Goal: Task Accomplishment & Management: Manage account settings

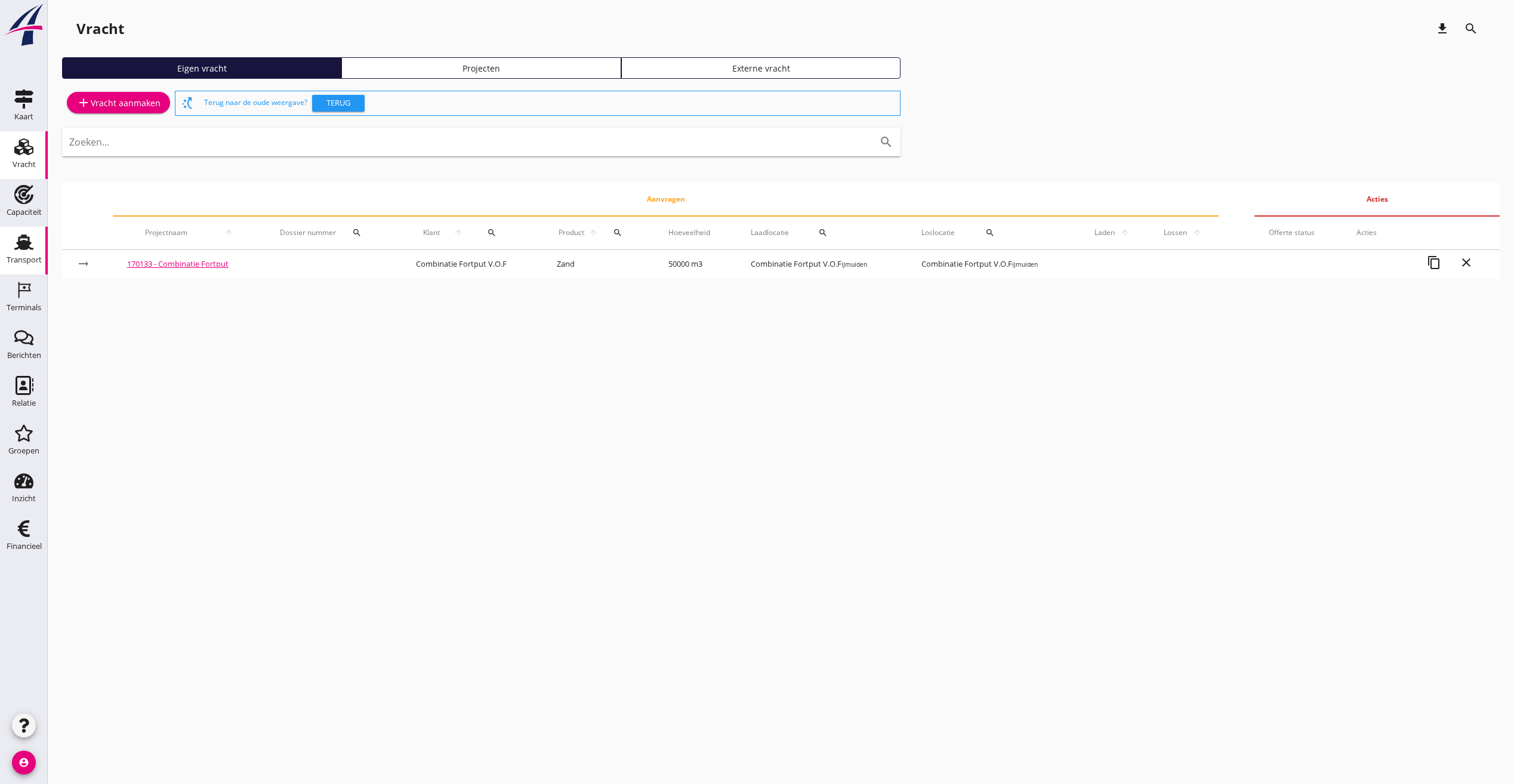
click at [18, 250] on icon "Transport" at bounding box center [24, 242] width 19 height 19
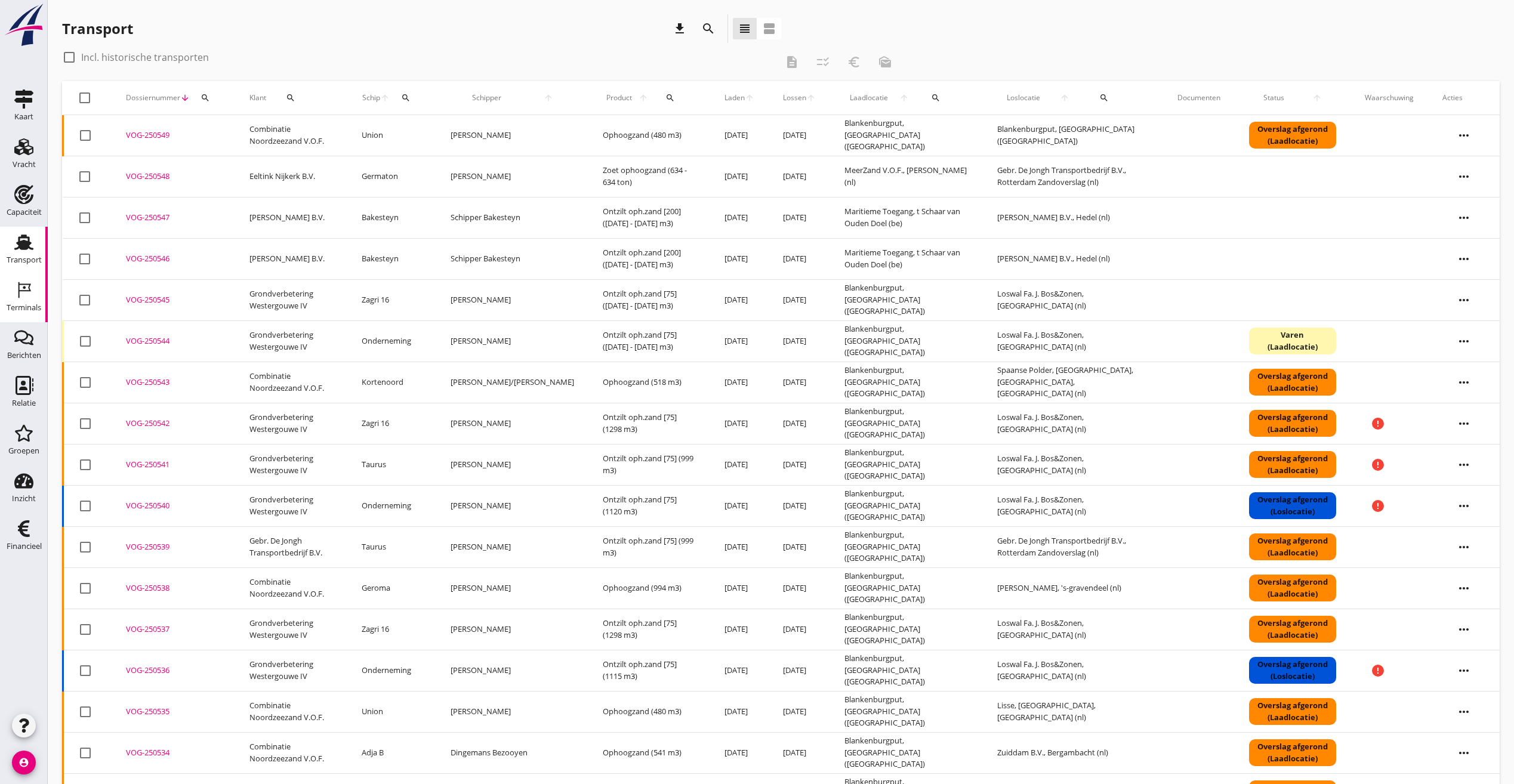
click at [33, 296] on div "Terminals" at bounding box center [24, 290] width 29 height 19
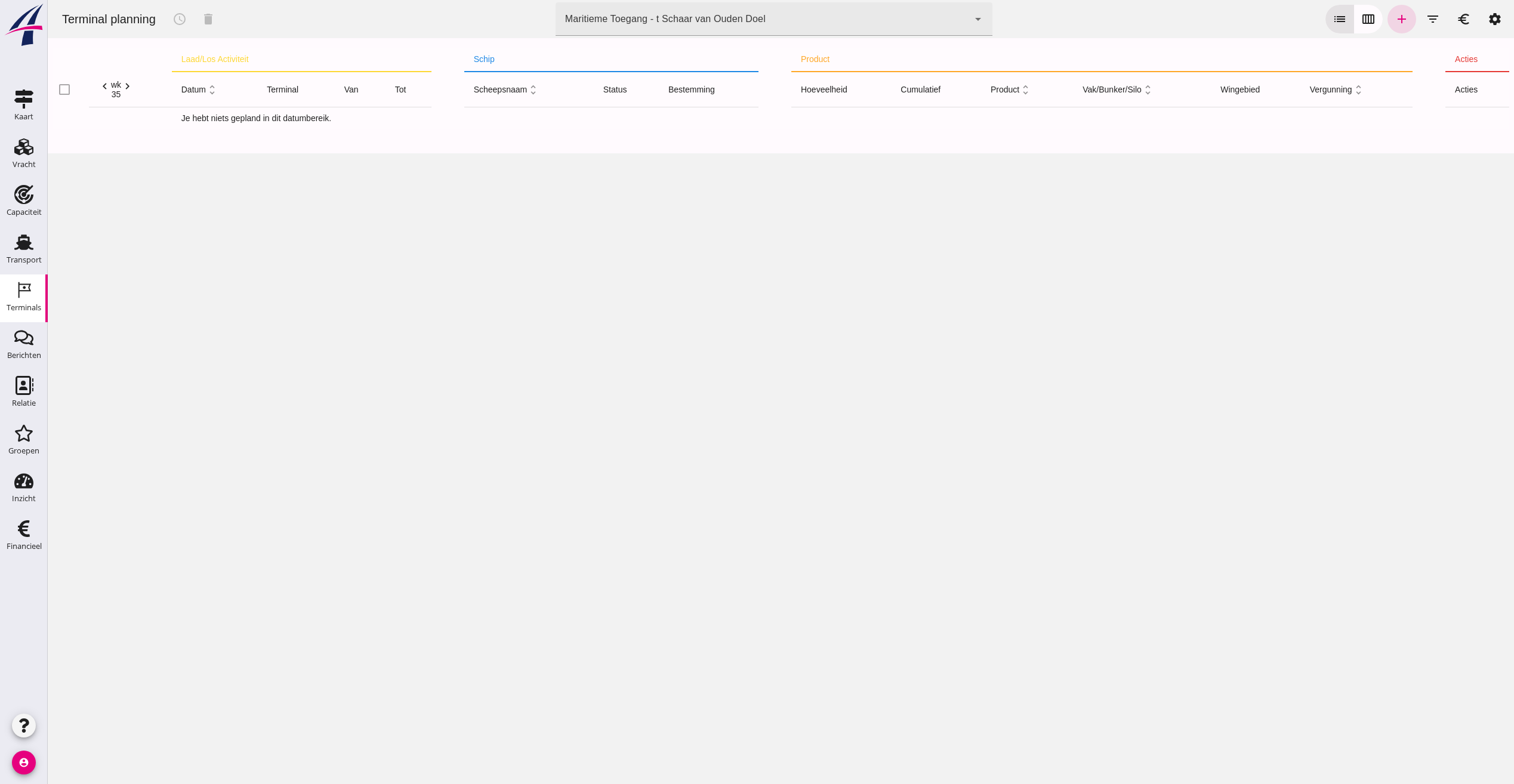
click at [780, 27] on div "Maritieme Toegang - t Schaar van Ouden Doel 453b08e2-5afb-49e8-a076-b9bc6000f457" at bounding box center [761, 18] width 413 height 33
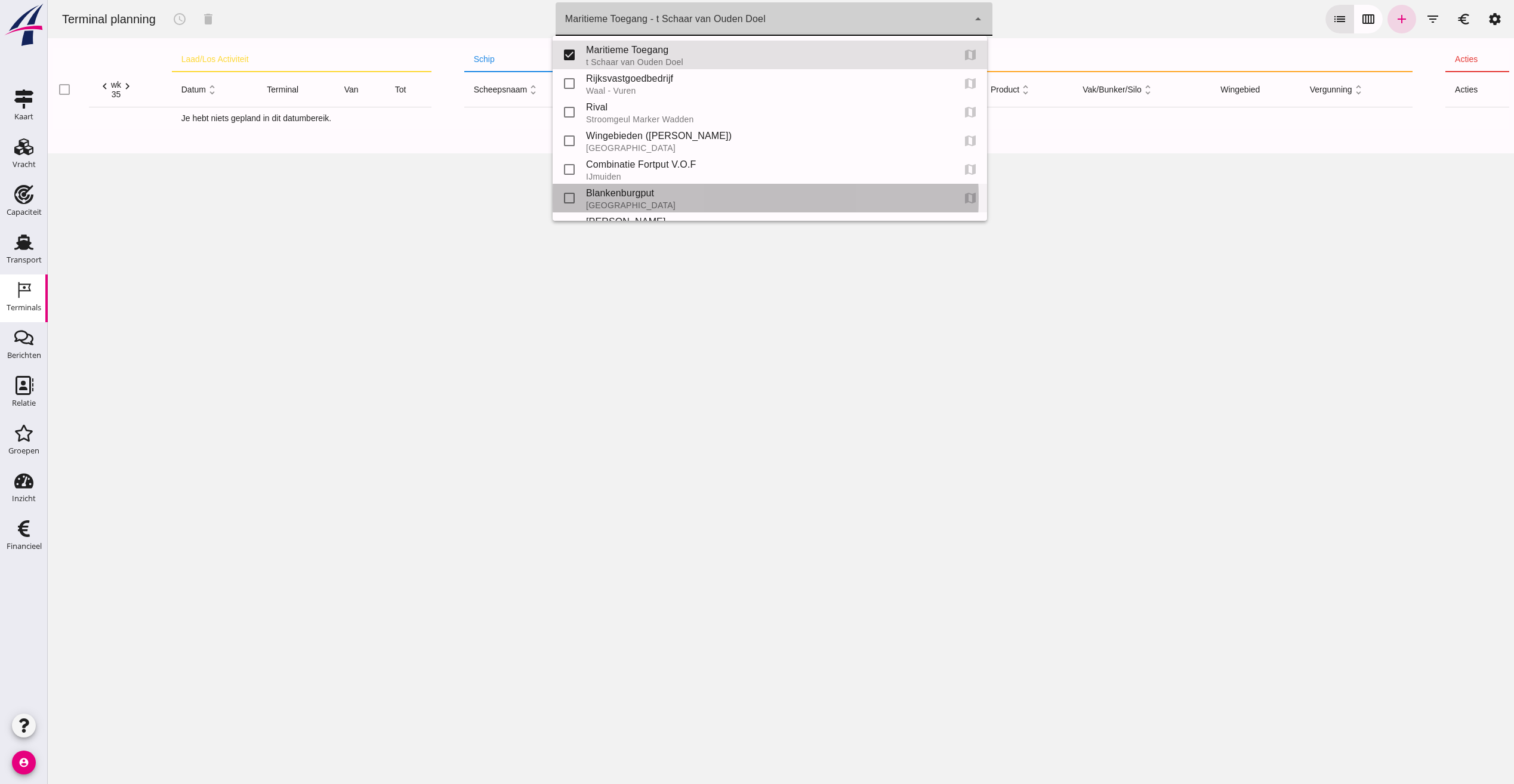
click at [628, 192] on div "Blankenburgput" at bounding box center [765, 193] width 358 height 14
type input "e6c78bfd-e3f1-4bb9-b01e-b37ce3668b52"
checkbox input "false"
checkbox input "true"
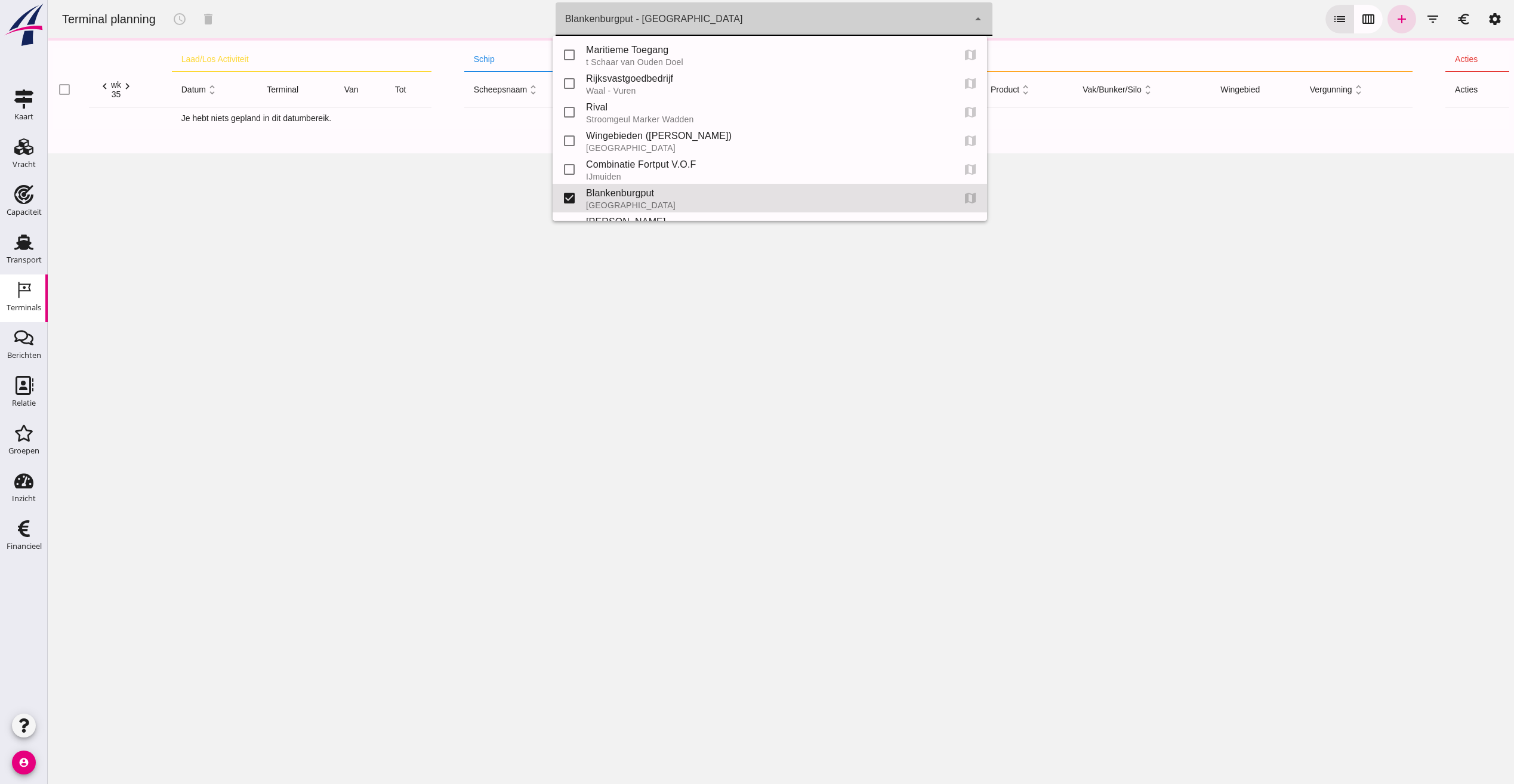
click at [699, 21] on div "Blankenburgput - [GEOGRAPHIC_DATA] e6c78bfd-e3f1-4bb9-b01e-b37ce3668b52" at bounding box center [761, 18] width 413 height 33
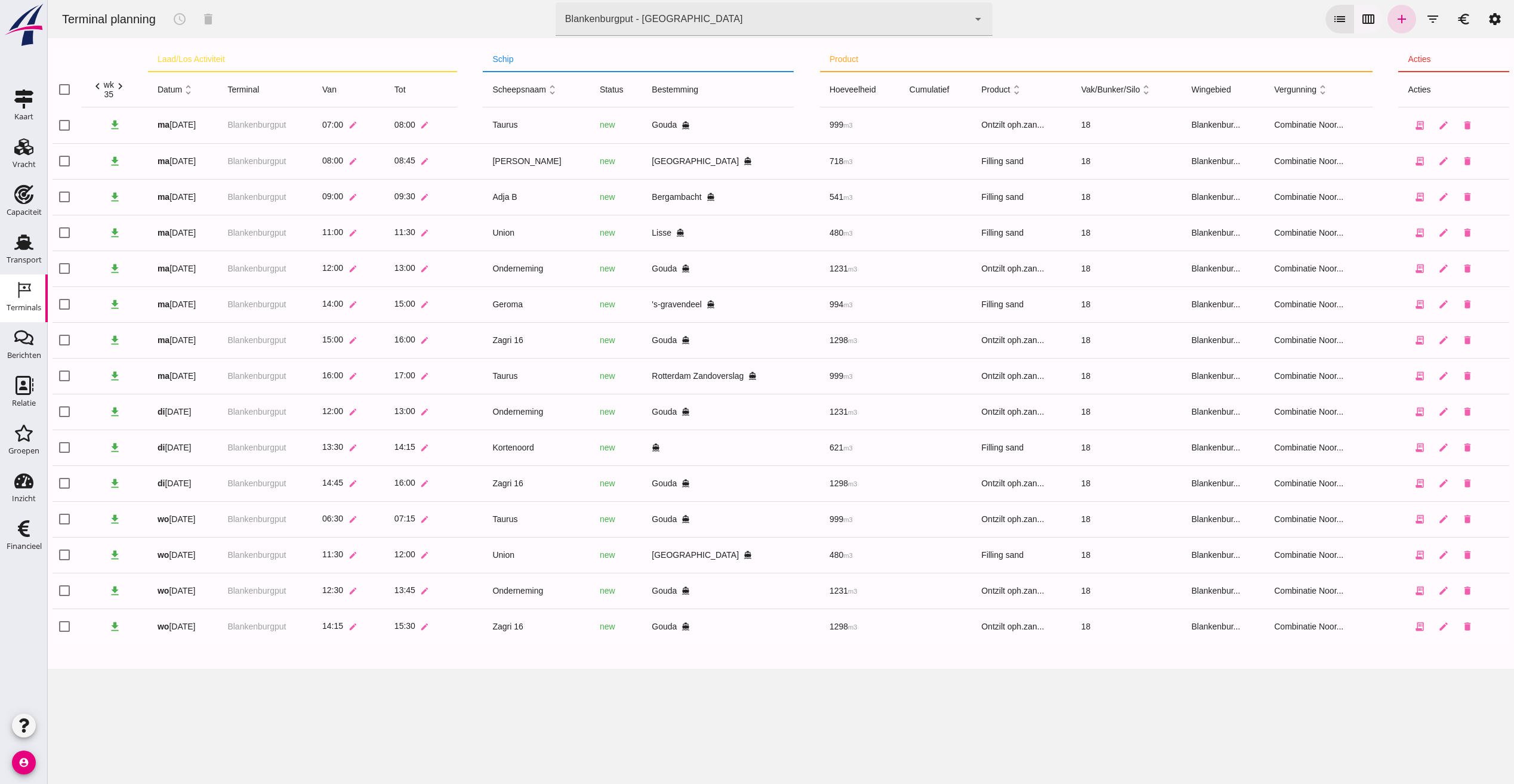
click at [1360, 30] on button "calendar_view_week" at bounding box center [1368, 18] width 29 height 29
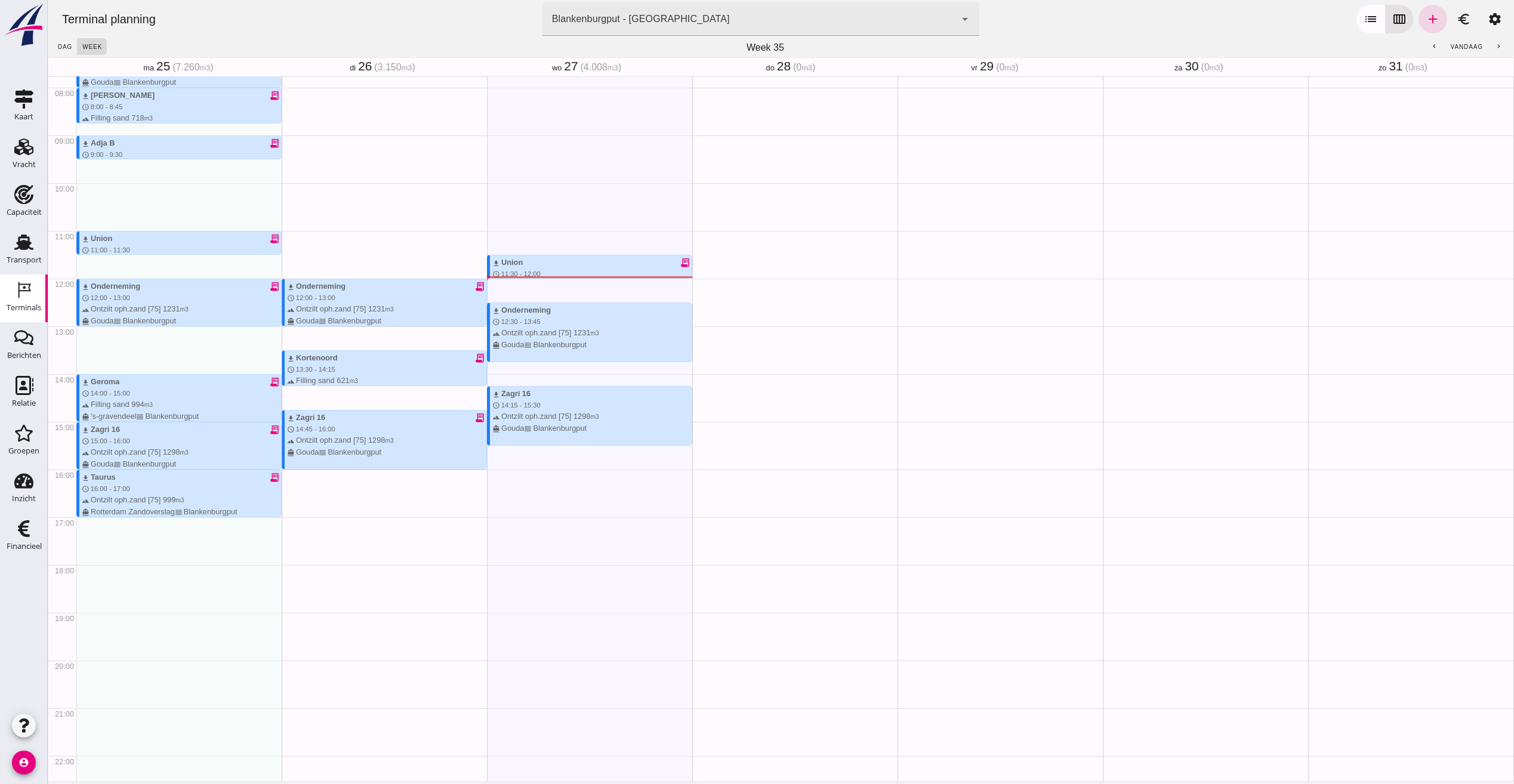
scroll to position [262, 0]
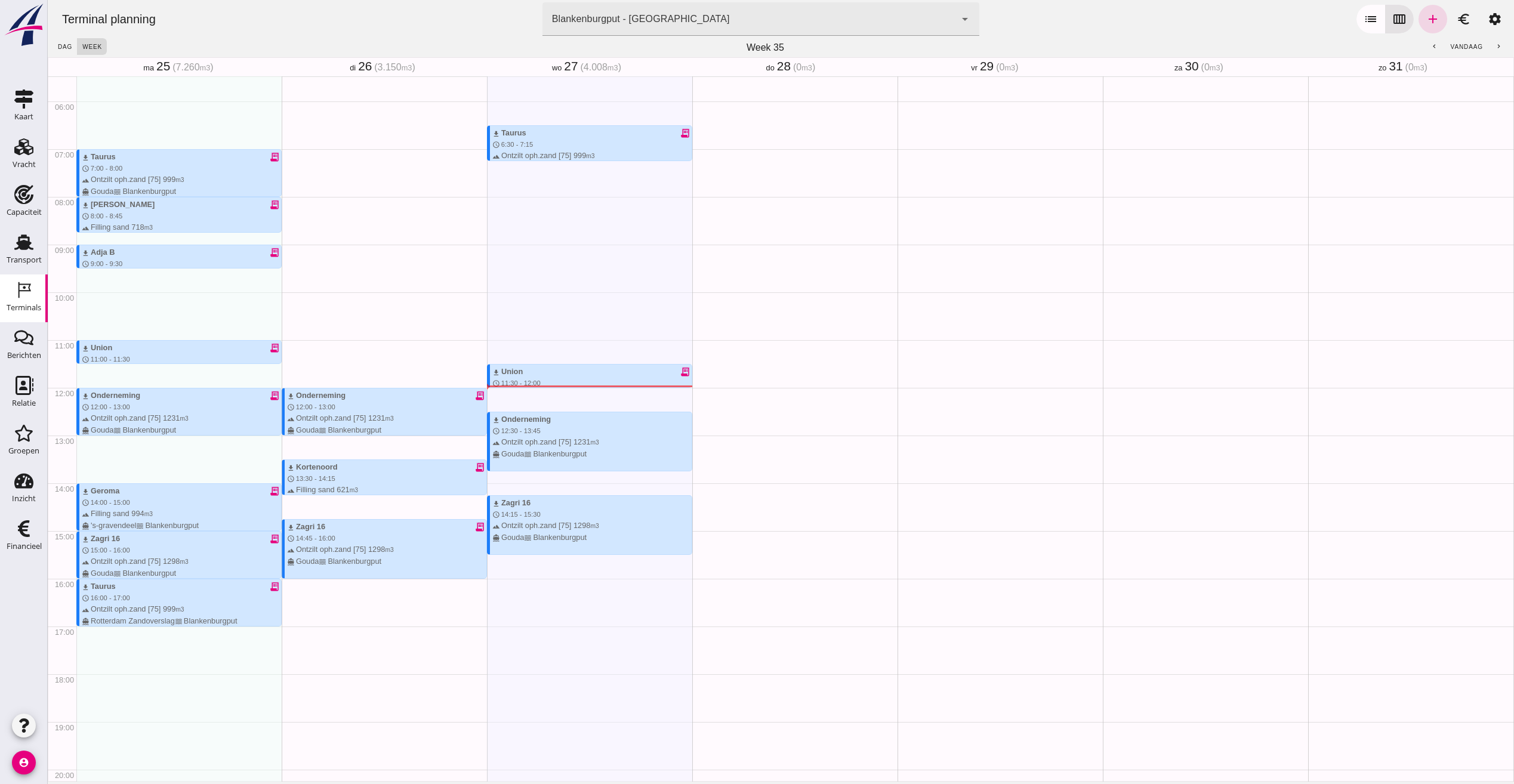
type button "calendar"
click at [654, 584] on div "download Taurus receipt_long schedule 6:30 - 7:15 terrain Ontzilt oph.zand [75]…" at bounding box center [590, 387] width 206 height 1145
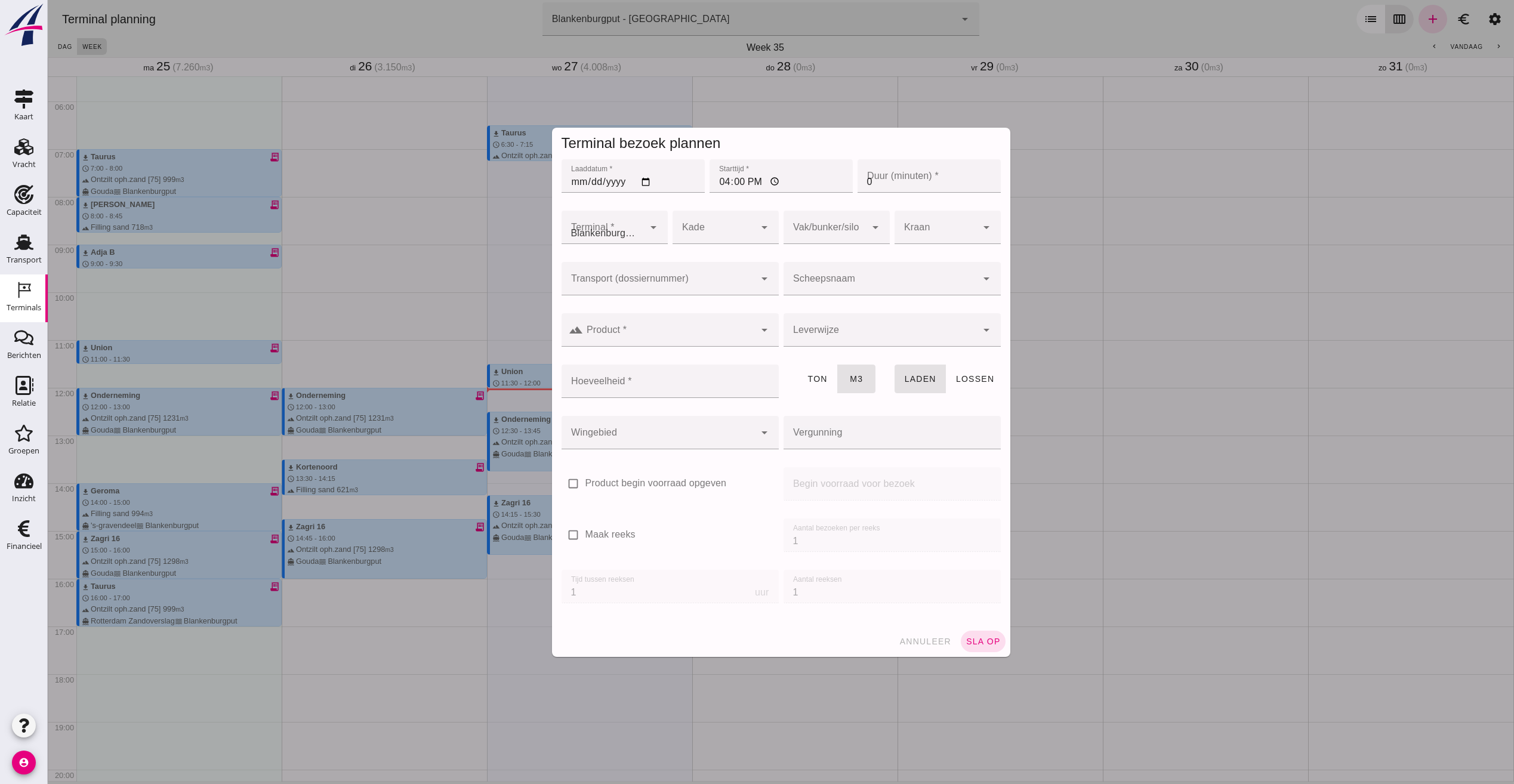
type input "Combinatie Noordzeezand V.O.F."
drag, startPoint x: 934, startPoint y: 643, endPoint x: 1167, endPoint y: 609, distance: 235.5
click at [934, 642] on span "annuleer" at bounding box center [925, 641] width 52 height 10
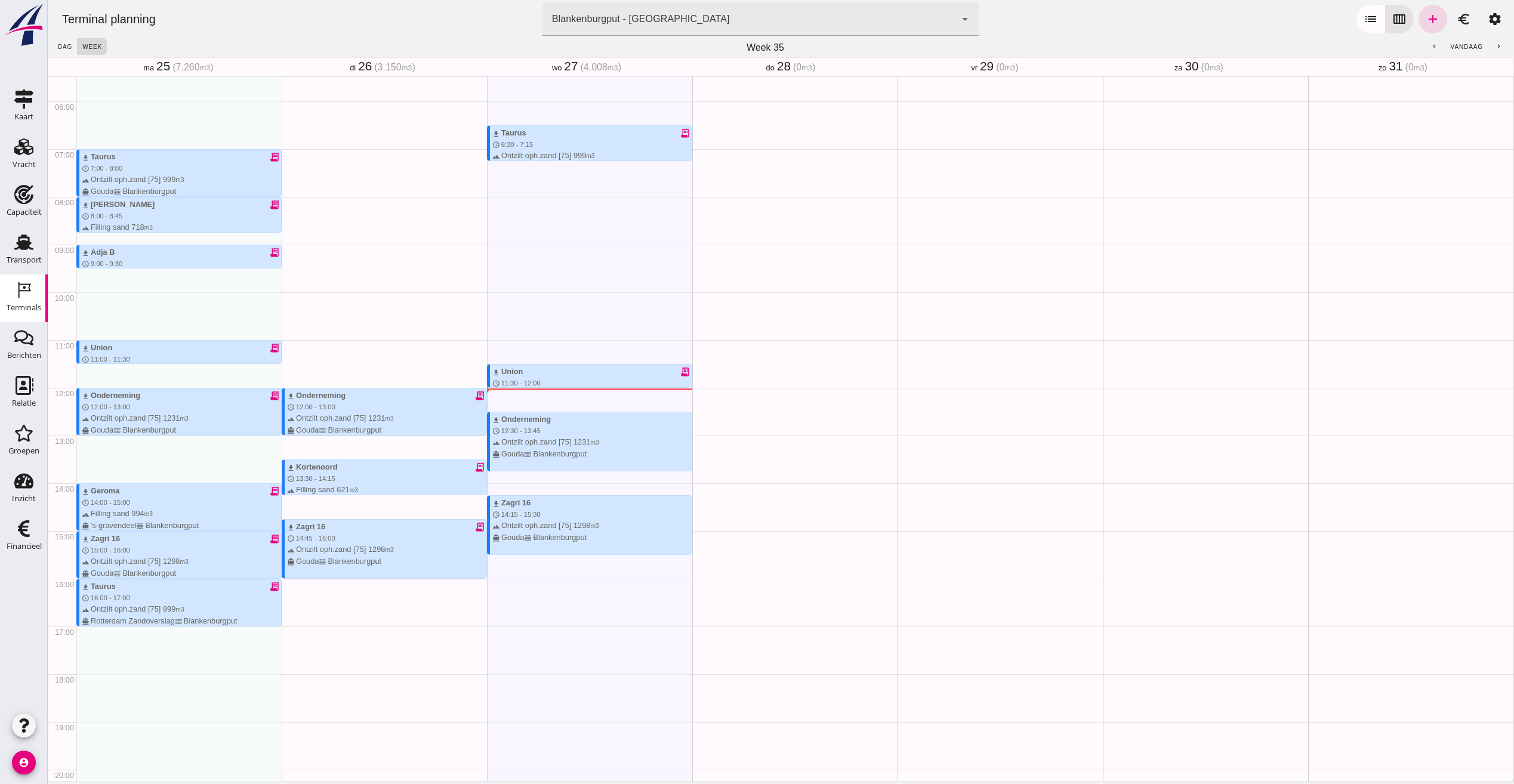
click at [929, 324] on div "Geen afspraken" at bounding box center [1000, 387] width 206 height 1145
click at [22, 35] on img at bounding box center [24, 25] width 43 height 44
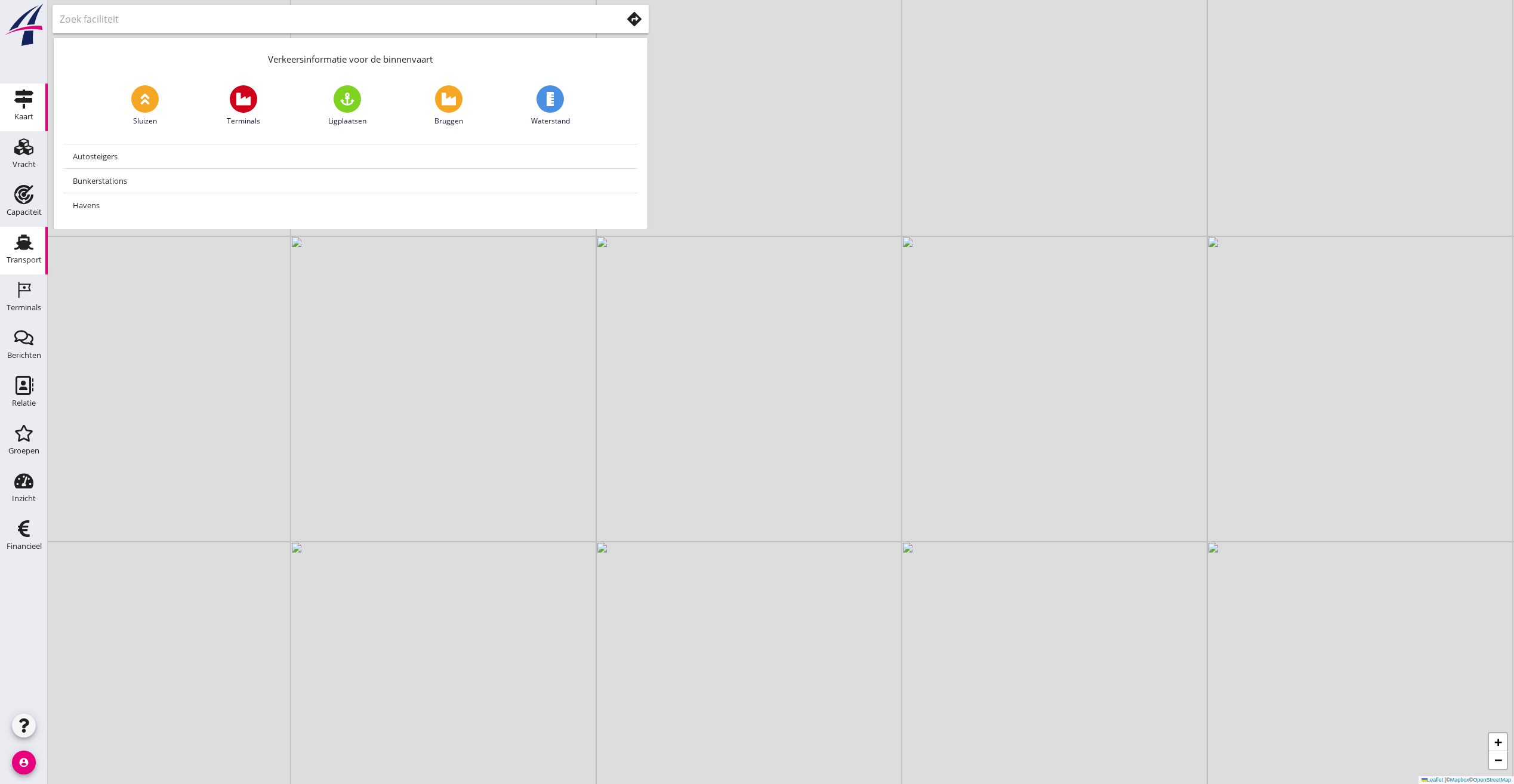
click at [16, 253] on div "Transport" at bounding box center [24, 260] width 35 height 17
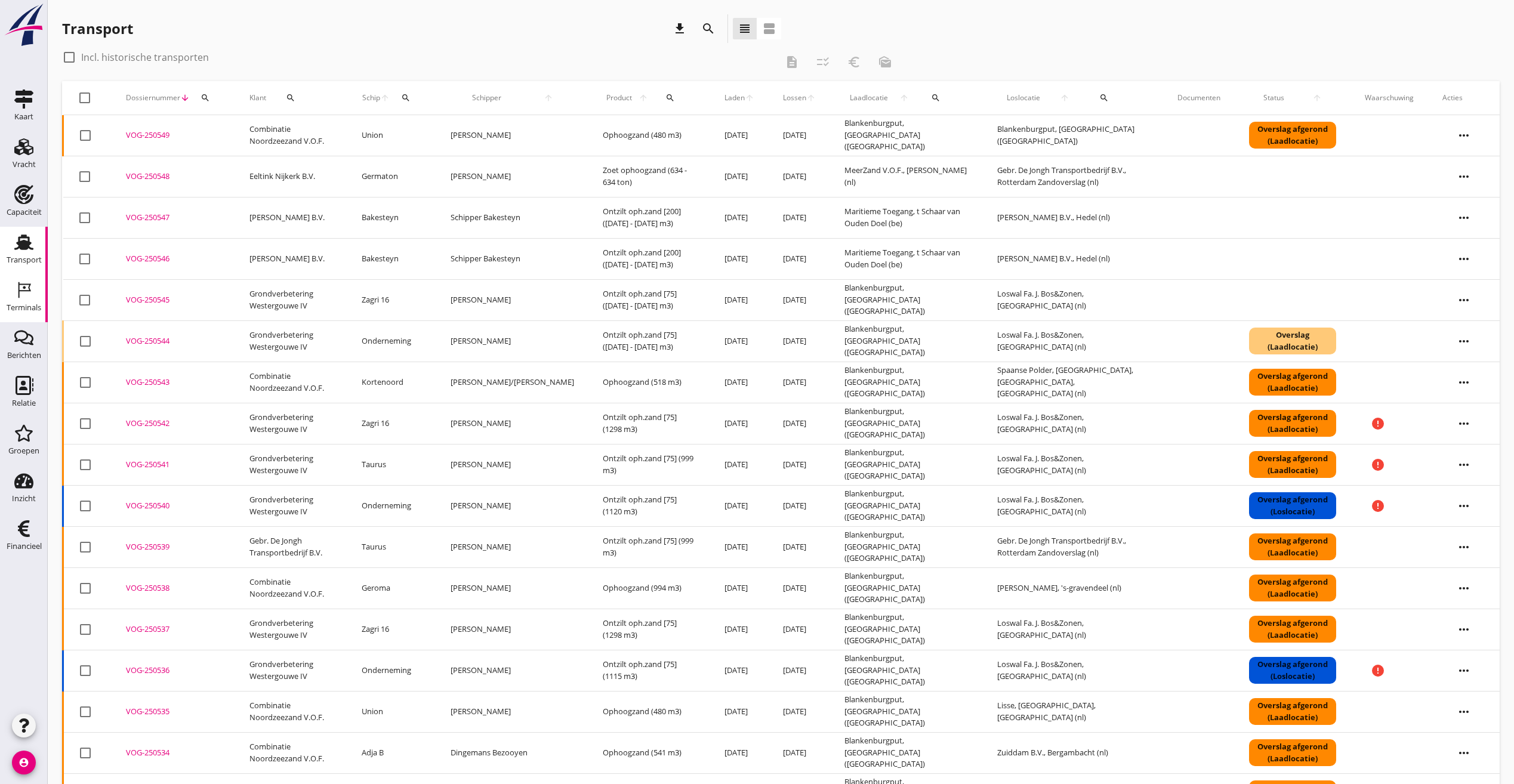
click at [10, 294] on div "Terminals" at bounding box center [24, 290] width 29 height 19
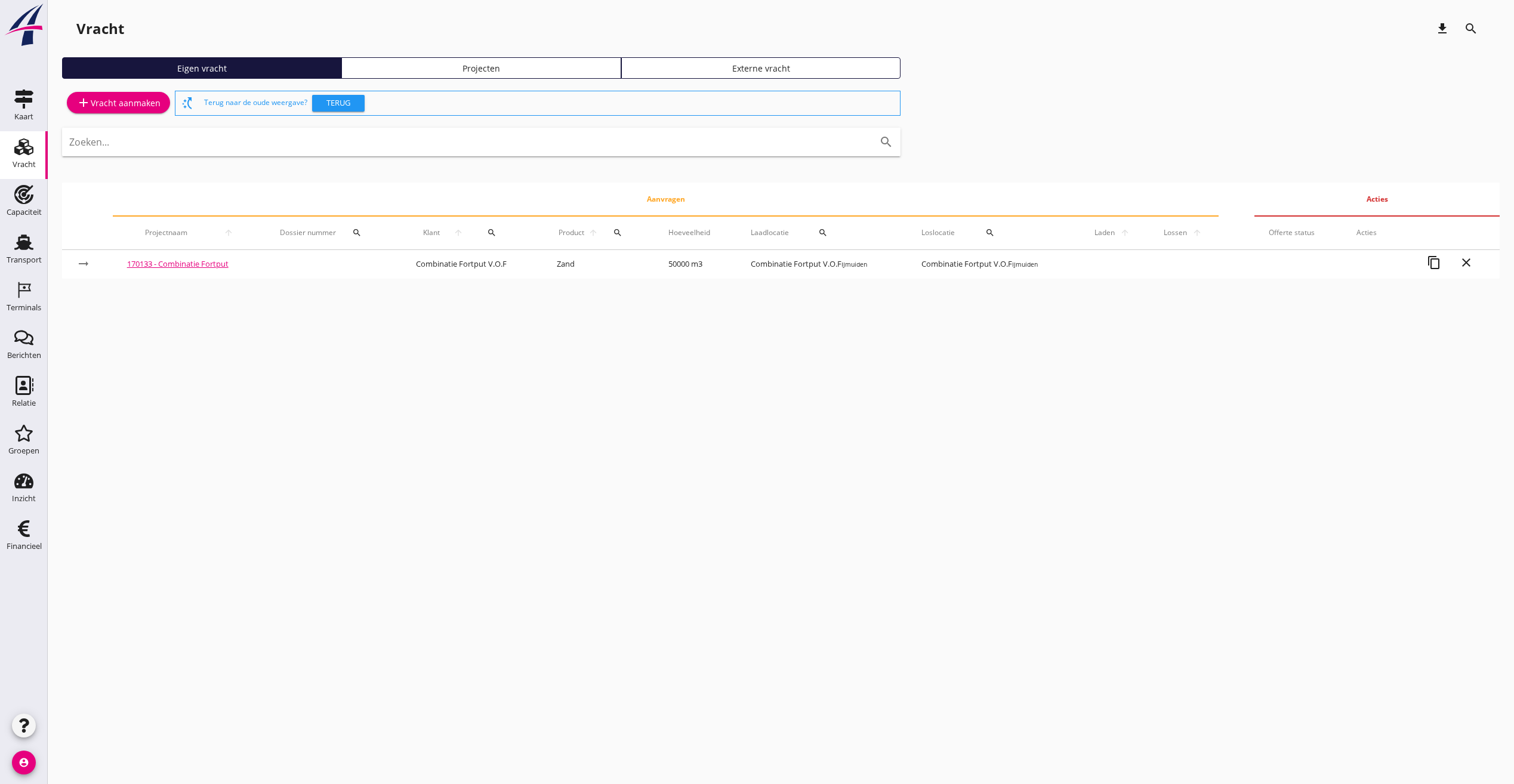
click at [36, 771] on div "account_circle" at bounding box center [24, 766] width 48 height 37
click at [25, 766] on icon "account_circle" at bounding box center [24, 762] width 24 height 24
click at [95, 760] on div "Uitloggen" at bounding box center [107, 757] width 86 height 14
click at [20, 293] on icon "Terminals" at bounding box center [24, 290] width 19 height 19
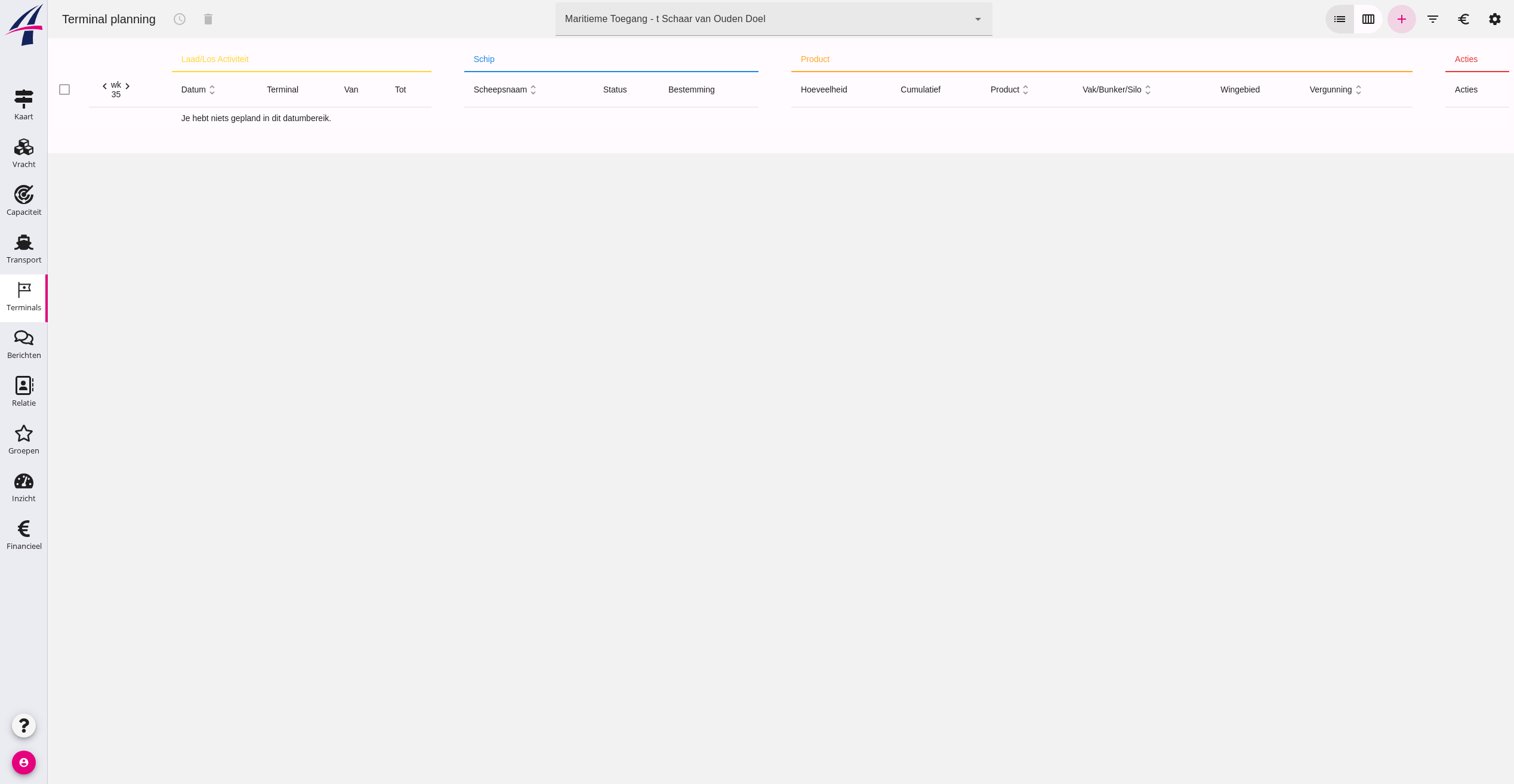
click at [971, 23] on icon "arrow_drop_down" at bounding box center [977, 18] width 14 height 14
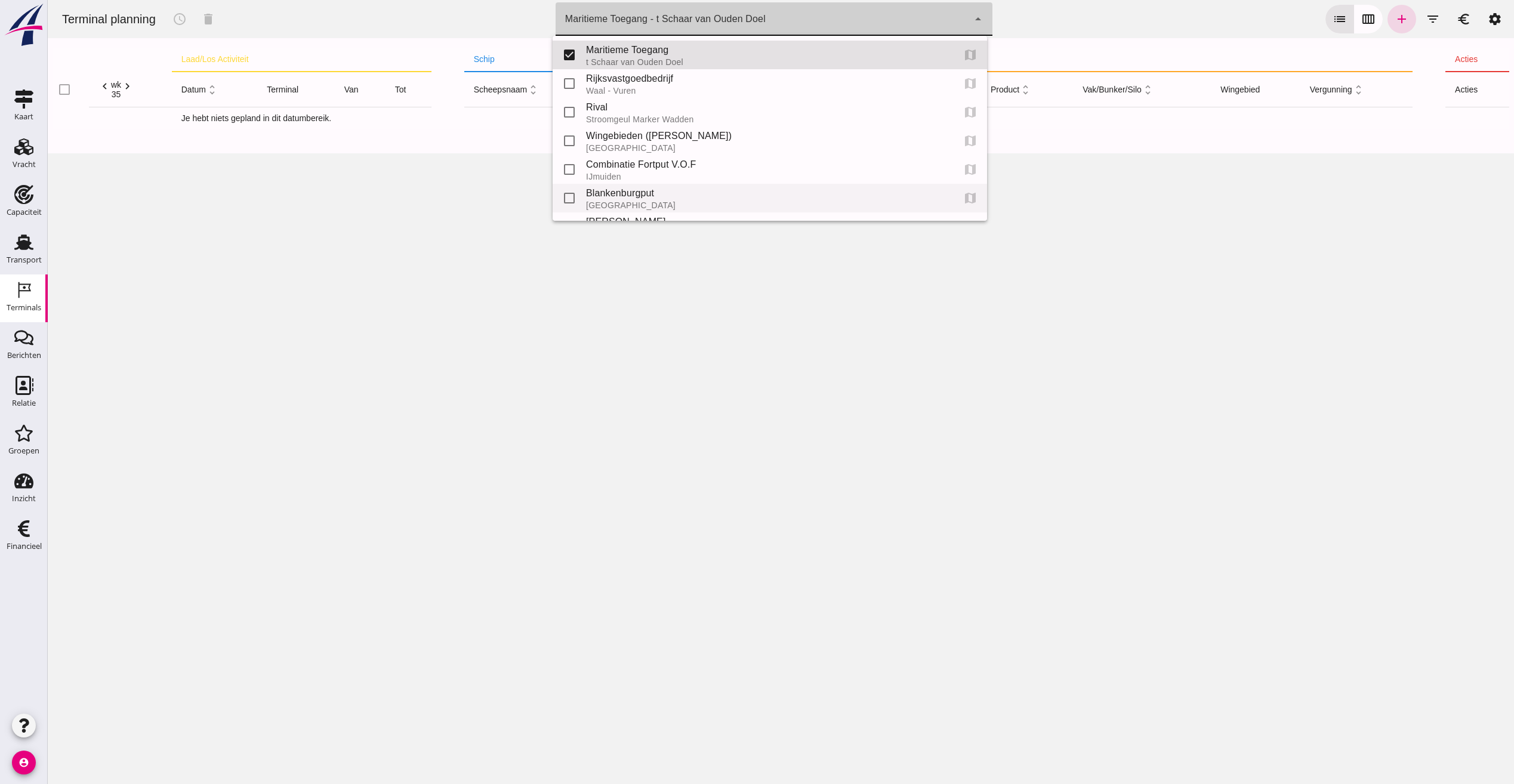
click at [616, 197] on div "Blankenburgput" at bounding box center [765, 193] width 358 height 14
type input "e6c78bfd-e3f1-4bb9-b01e-b37ce3668b52"
checkbox input "false"
checkbox input "true"
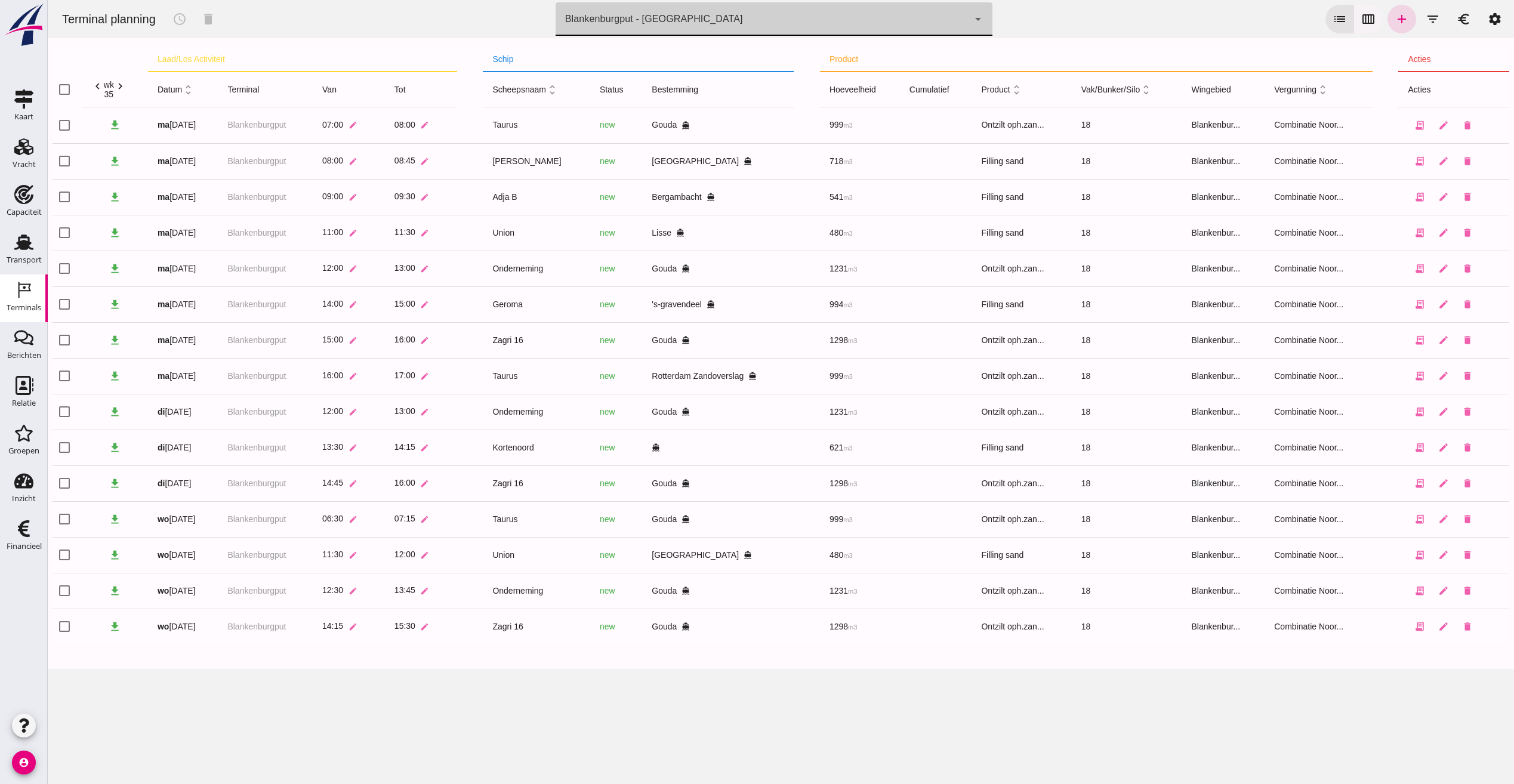
click at [1360, 27] on button "calendar_view_week" at bounding box center [1368, 18] width 29 height 29
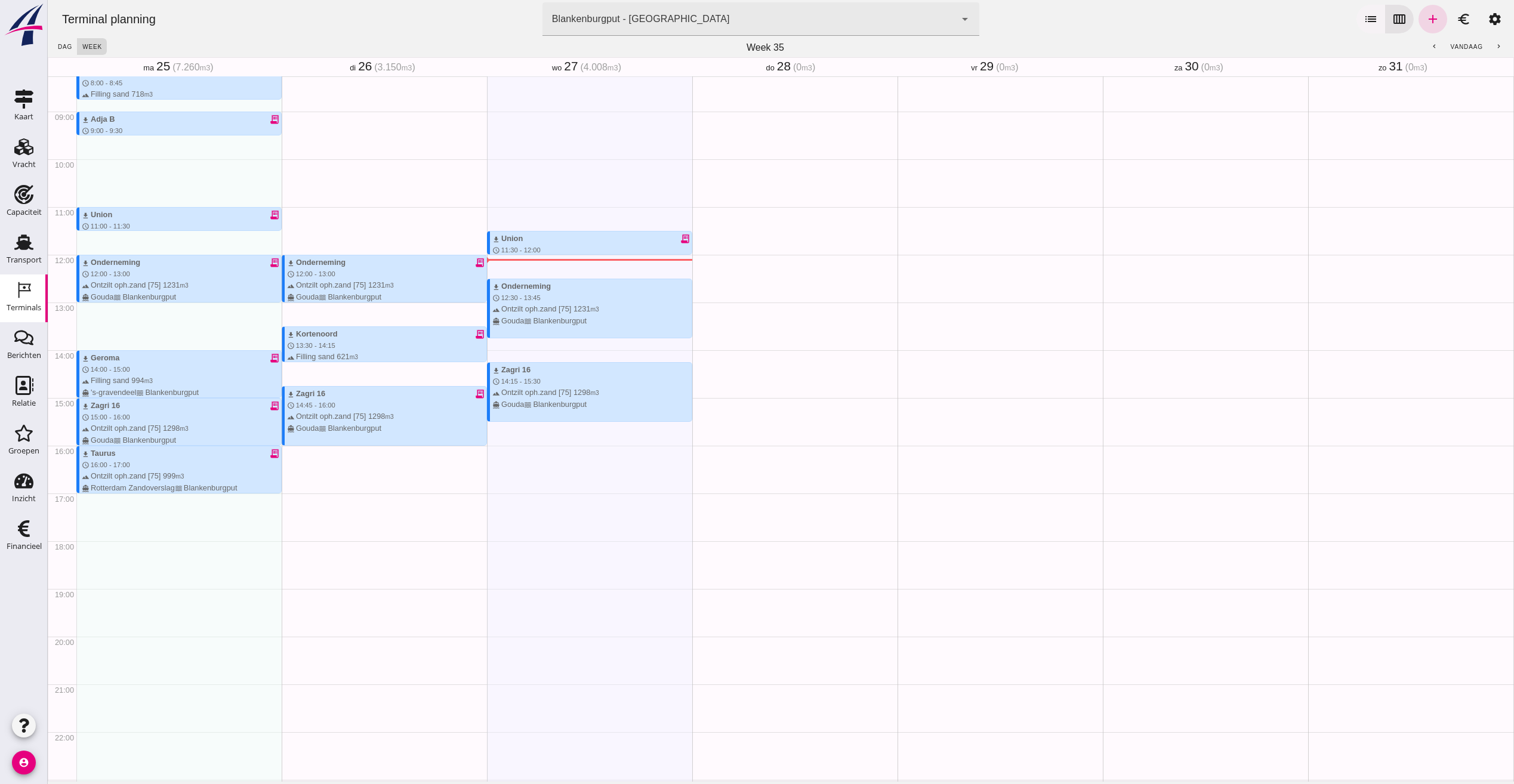
scroll to position [440, 0]
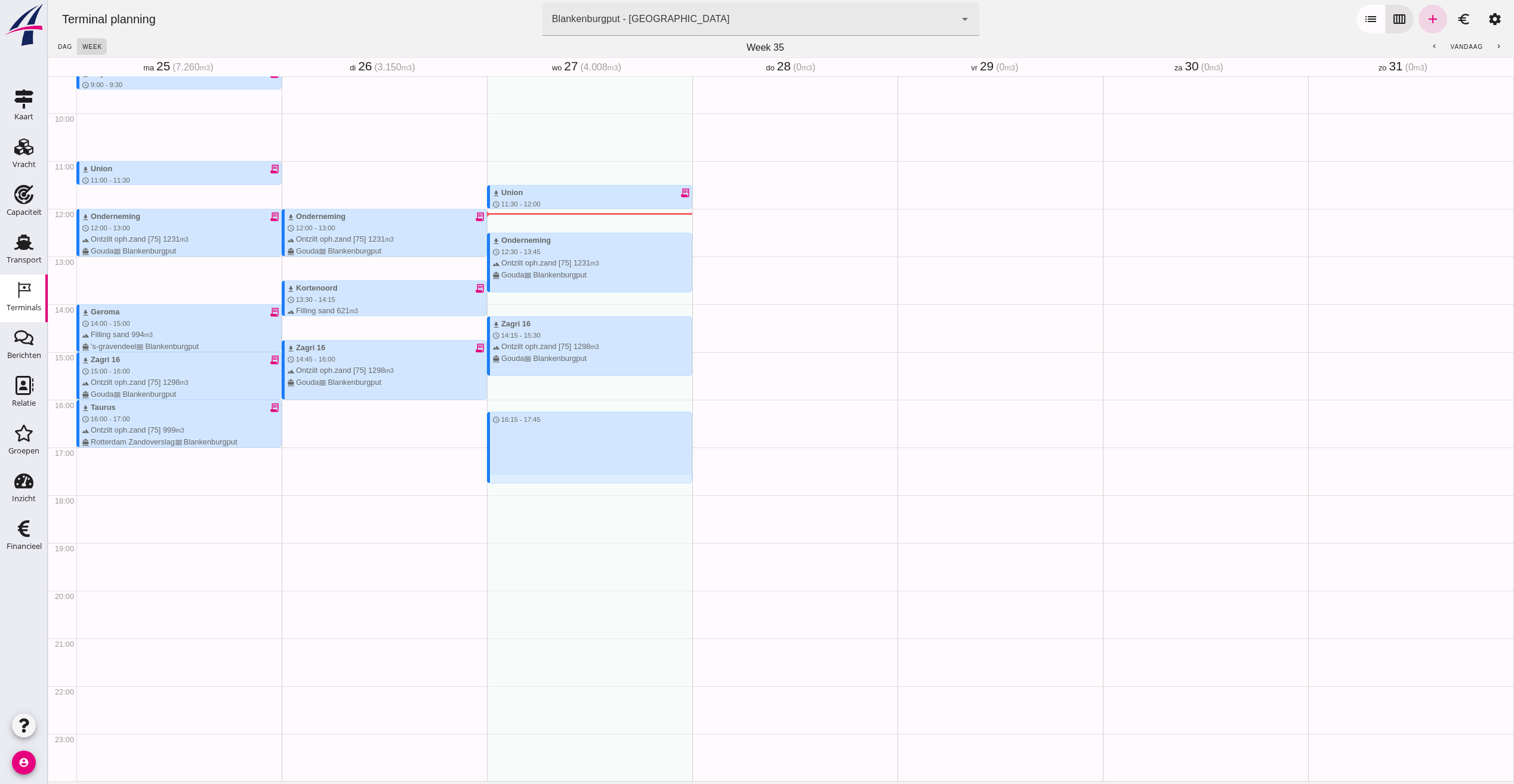
drag, startPoint x: 497, startPoint y: 416, endPoint x: 612, endPoint y: 477, distance: 130.2
click at [612, 477] on div "download Taurus receipt_long schedule 6:30 - 7:15 terrain Ontzilt oph.zand [75]…" at bounding box center [590, 208] width 206 height 1145
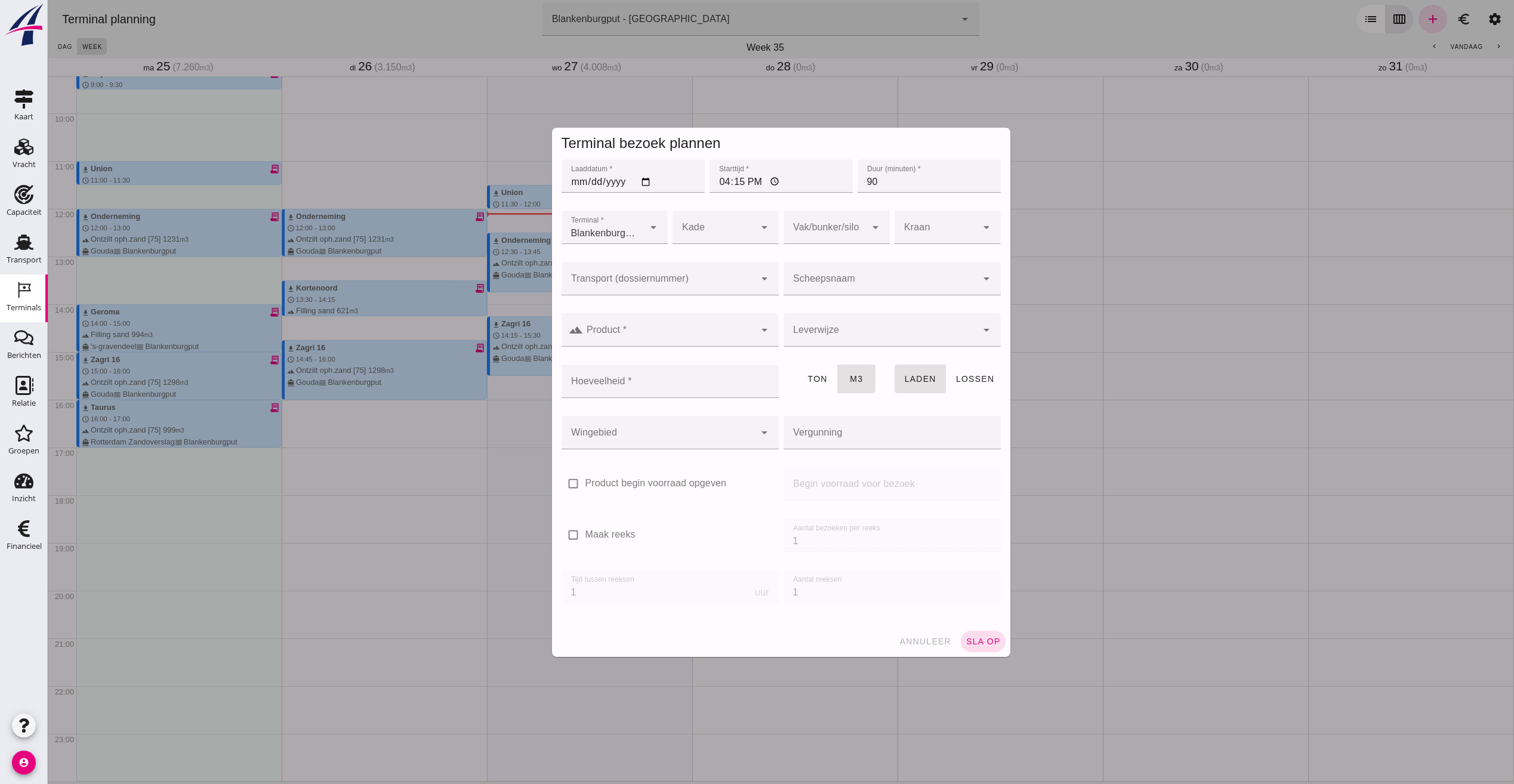
type input "Combinatie Noordzeezand V.O.F."
click at [589, 286] on input "Transport (dossiernummer)" at bounding box center [659, 284] width 194 height 14
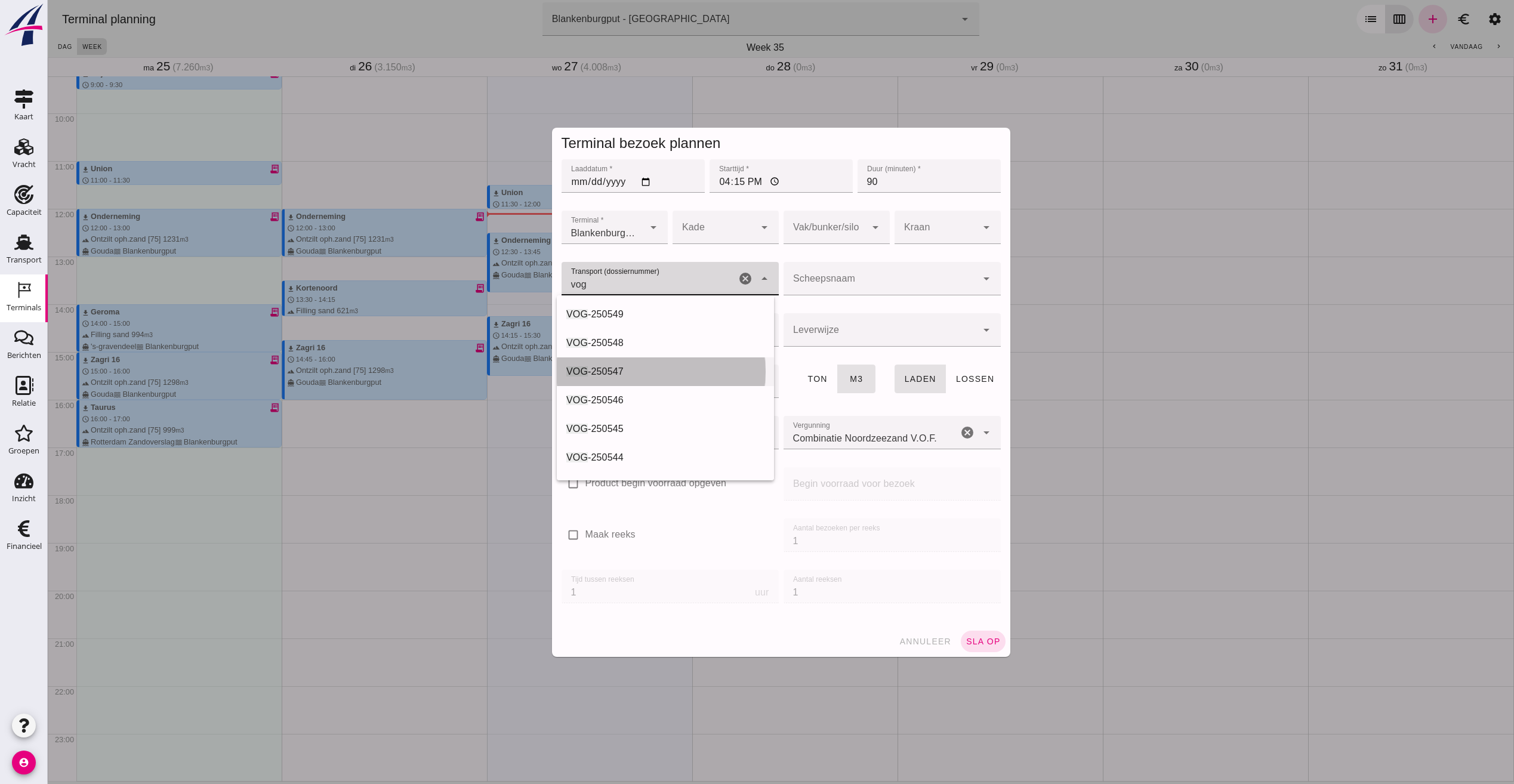
click at [645, 379] on div "VOG -250547" at bounding box center [665, 371] width 217 height 29
type input "VOG-250547"
type input "franco_on_shore"
type input "1643"
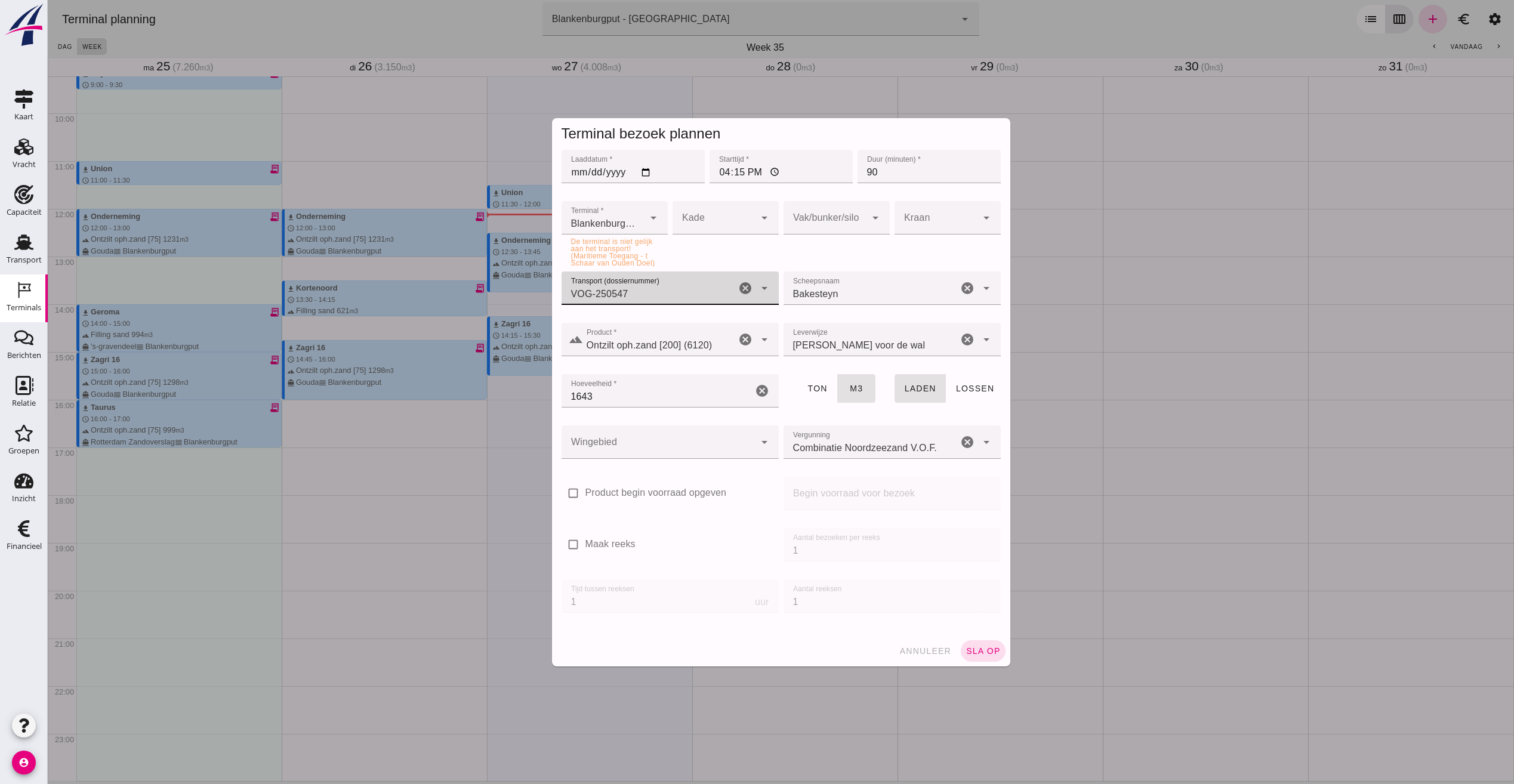
type input "VOG-250547"
drag, startPoint x: 848, startPoint y: 229, endPoint x: 839, endPoint y: 215, distance: 16.6
click at [846, 225] on div at bounding box center [824, 217] width 82 height 33
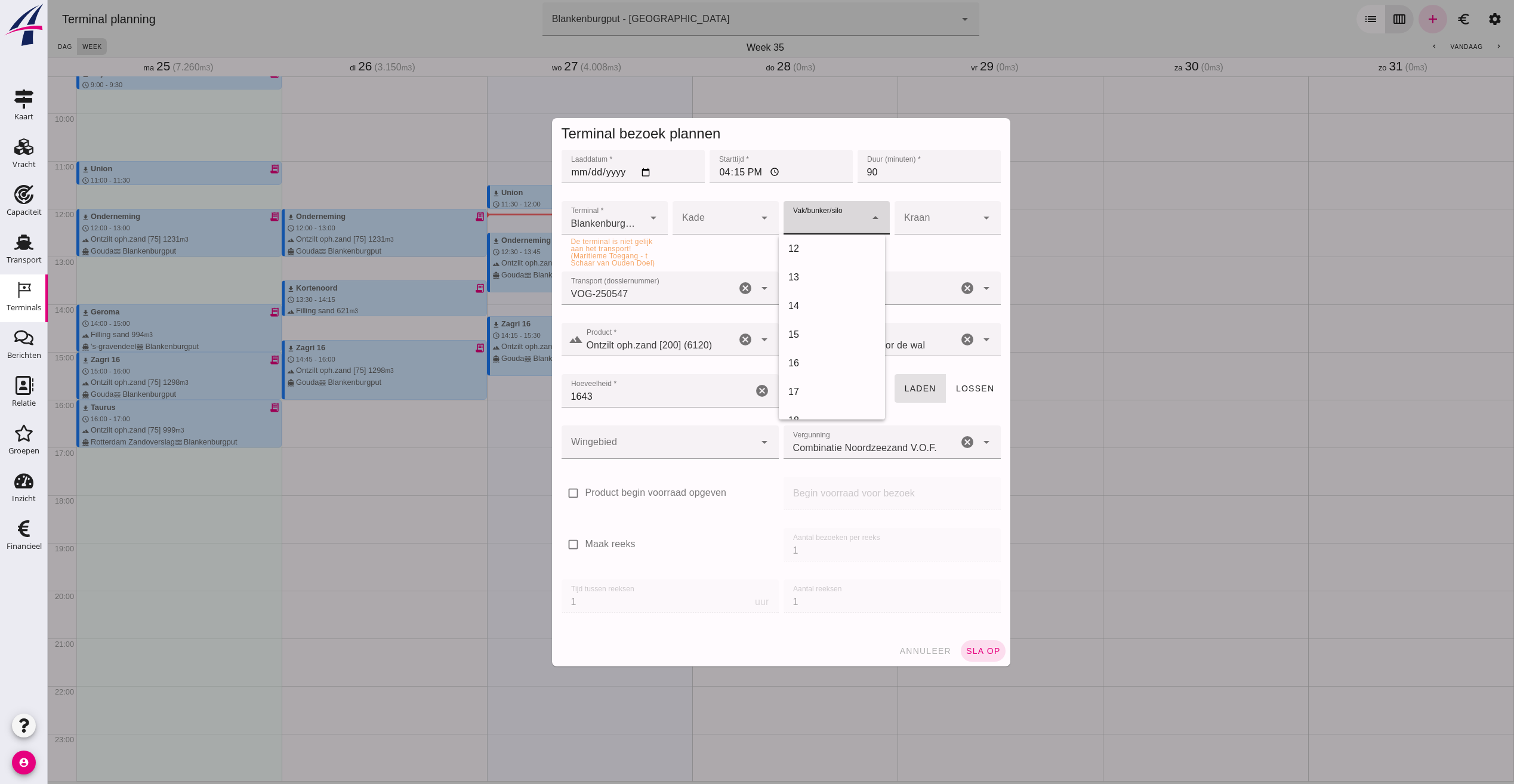
scroll to position [358, 0]
click at [815, 374] on div "18" at bounding box center [832, 382] width 106 height 29
type input "366"
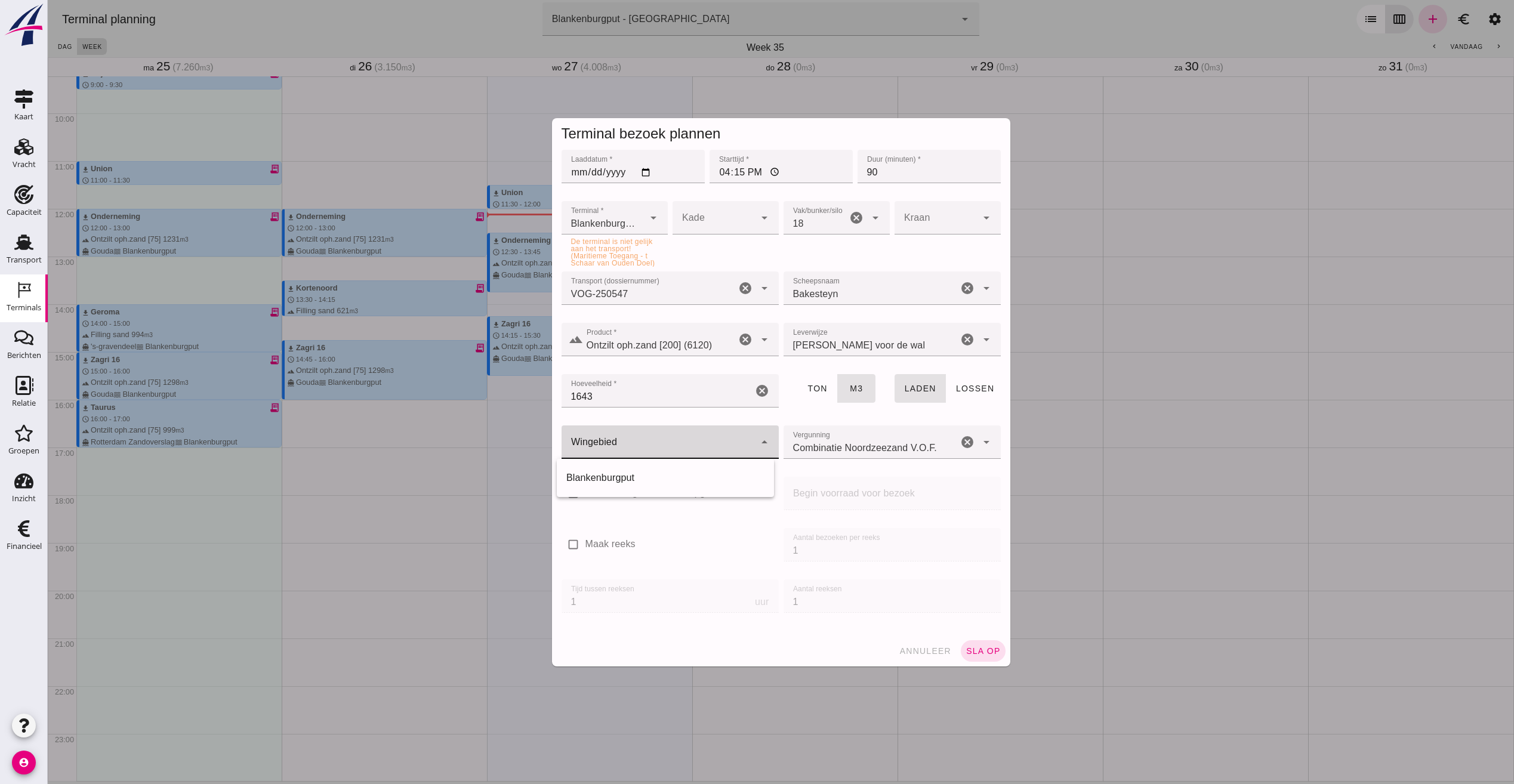
click at [652, 439] on div at bounding box center [659, 442] width 194 height 33
click at [616, 480] on div "Blankenburgput" at bounding box center [665, 477] width 198 height 14
type input "333"
click at [985, 650] on span "sla op" at bounding box center [983, 650] width 35 height 10
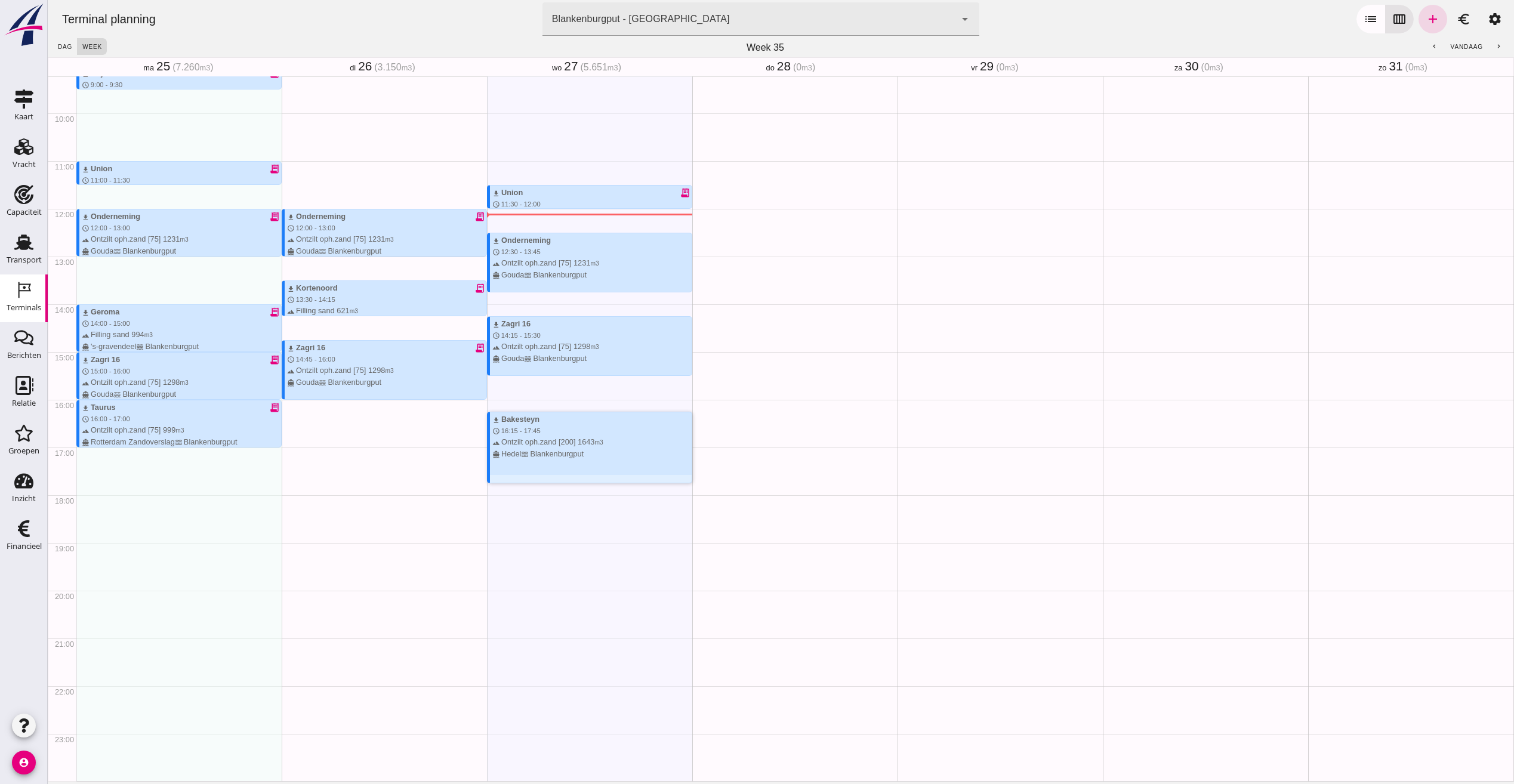
click at [619, 434] on div "download Bakesteyn schedule 16:15 - 17:45 terrain Ontzilt oph.zand [200] 1643 m…" at bounding box center [592, 436] width 200 height 46
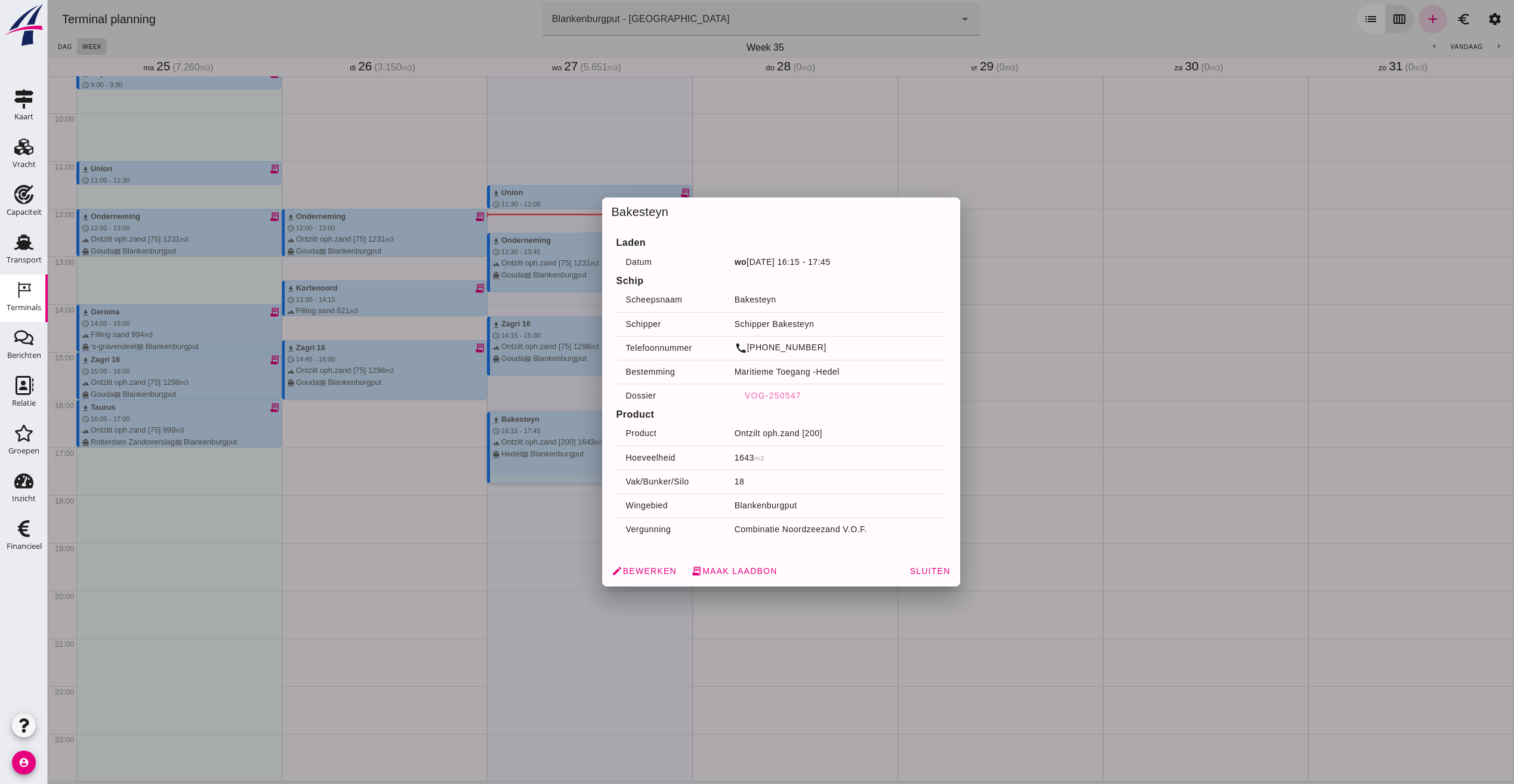
click at [1016, 565] on div at bounding box center [781, 392] width 1466 height 784
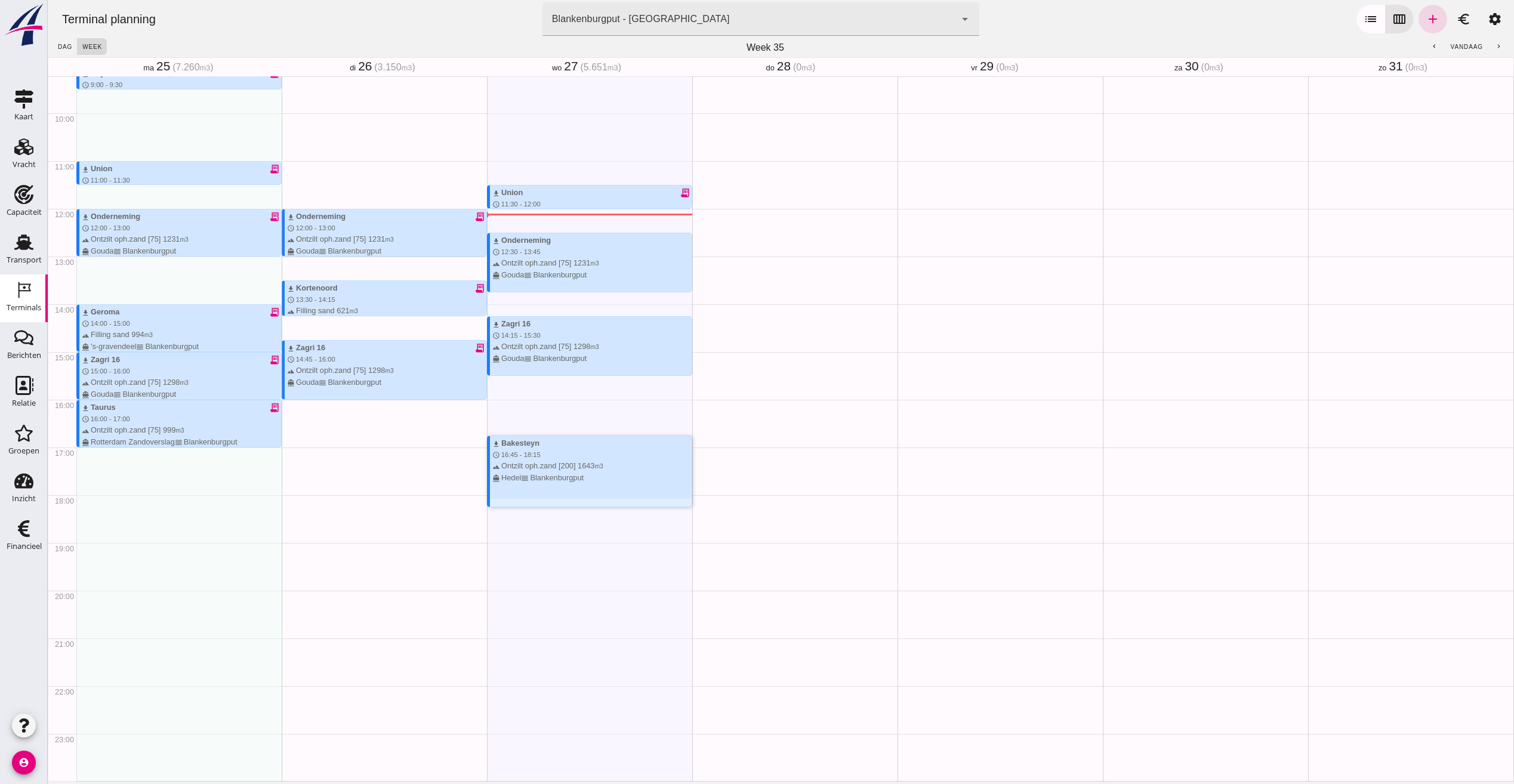
drag, startPoint x: 662, startPoint y: 453, endPoint x: 614, endPoint y: 454, distance: 48.0
click at [614, 454] on div "download Bakesteyn schedule 16:45 - 18:15 terrain Ontzilt oph.zand [200] 1643 m…" at bounding box center [592, 460] width 200 height 46
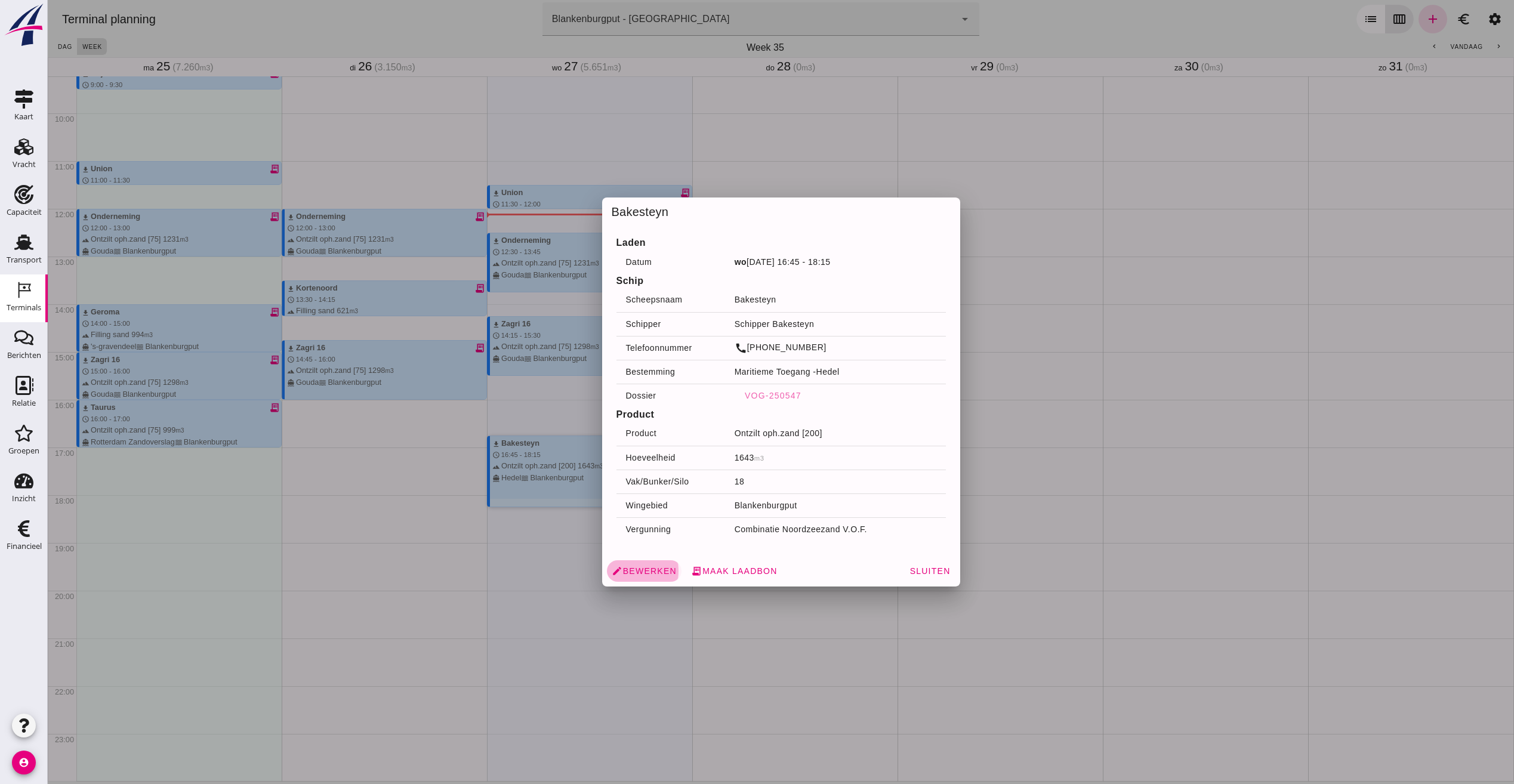
click at [638, 568] on span "edit Bewerken" at bounding box center [644, 570] width 65 height 11
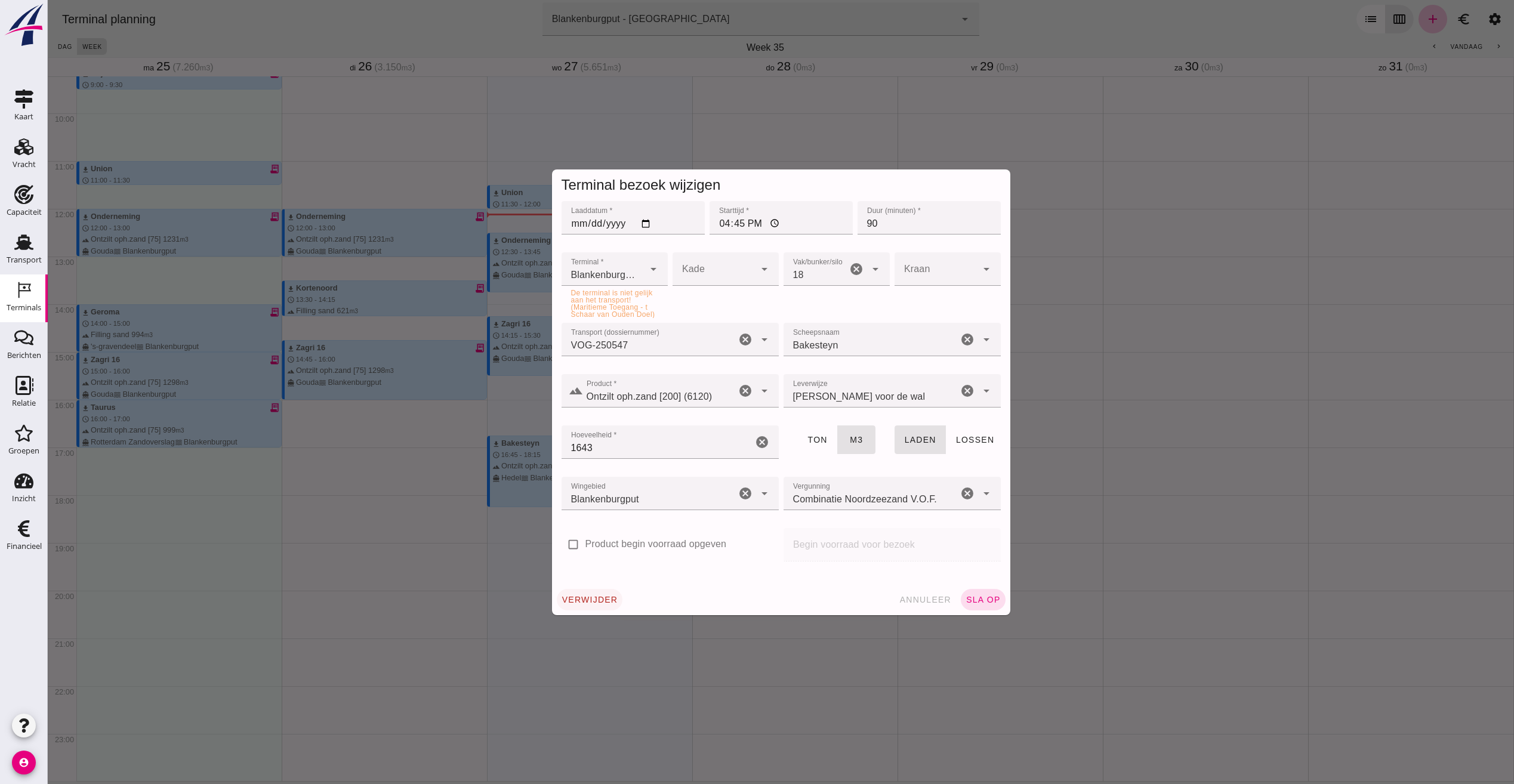
click at [593, 603] on span "verwijder" at bounding box center [590, 599] width 57 height 10
click at [659, 596] on span "bevestig" at bounding box center [651, 599] width 48 height 10
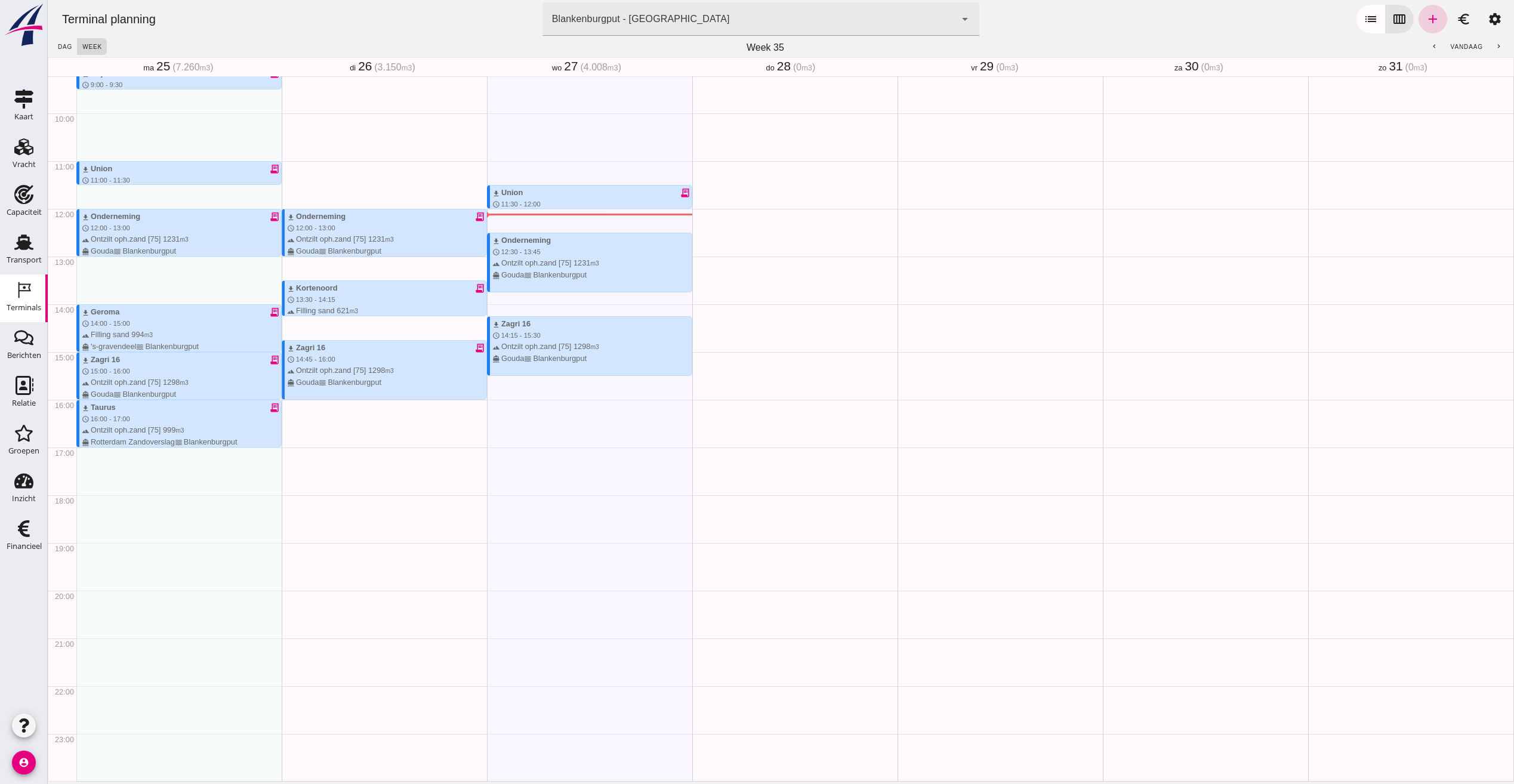
click at [1428, 24] on icon "add" at bounding box center [1432, 18] width 14 height 14
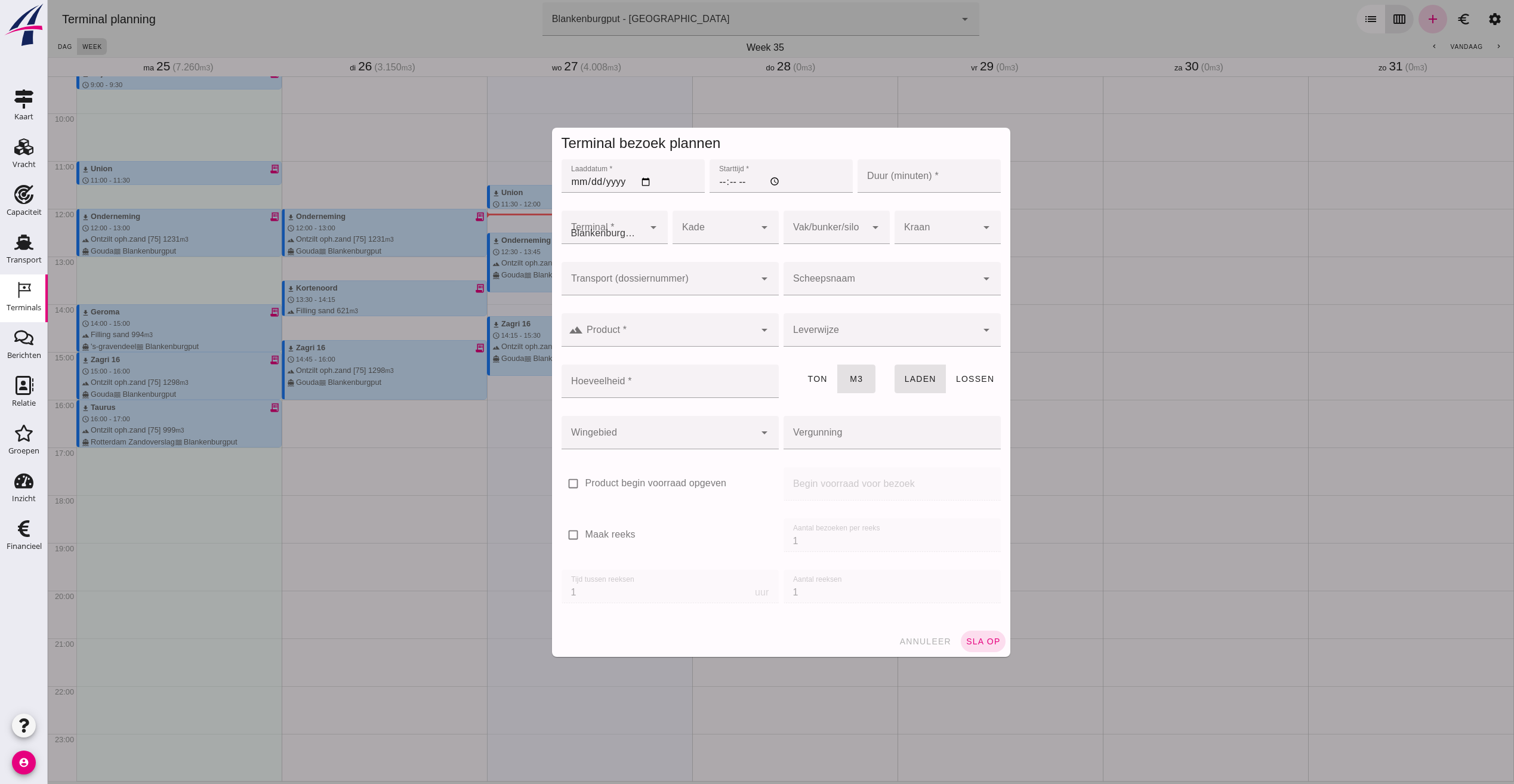
type input "Combinatie Noordzeezand V.O.F."
click at [654, 279] on input "Transport (dossiernummer)" at bounding box center [659, 284] width 194 height 14
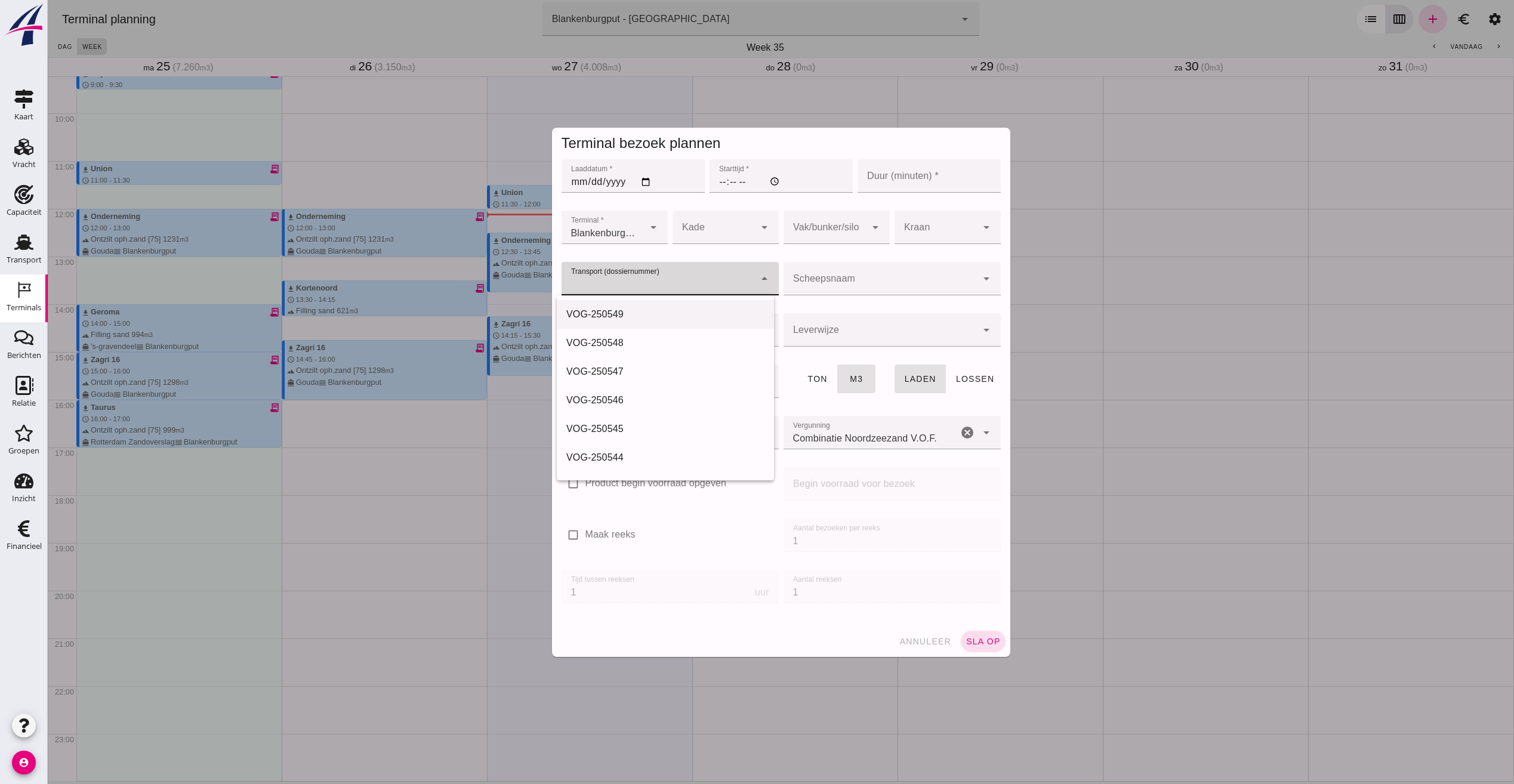
click at [611, 317] on div "VOG-250549" at bounding box center [665, 314] width 198 height 14
type input "VOG-250549"
type input "franco_on_board"
type input "480"
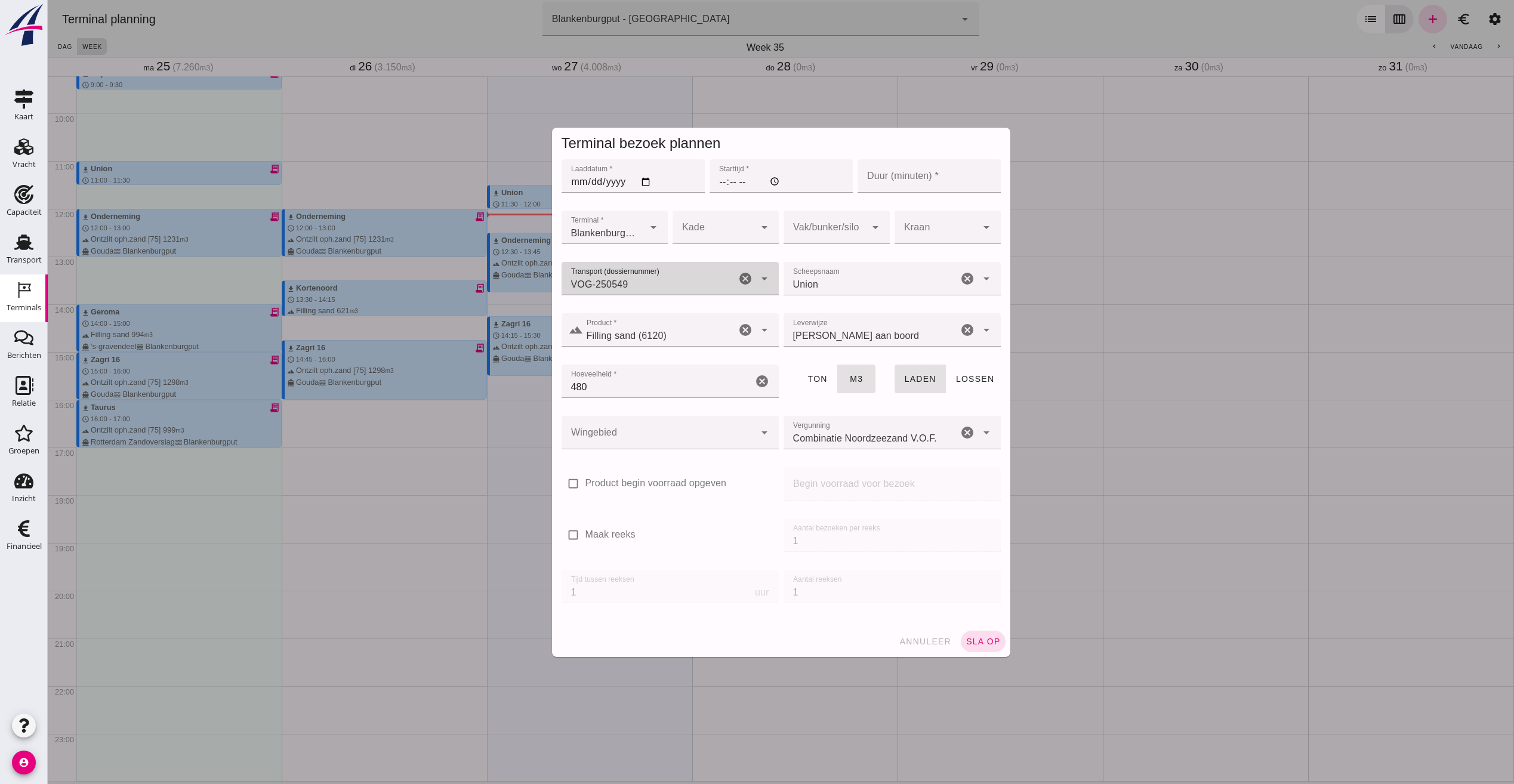
click at [731, 178] on input "Starttijd *" at bounding box center [781, 176] width 143 height 33
type input "16:00"
click at [909, 174] on input "Duur (minuten) *" at bounding box center [929, 176] width 143 height 33
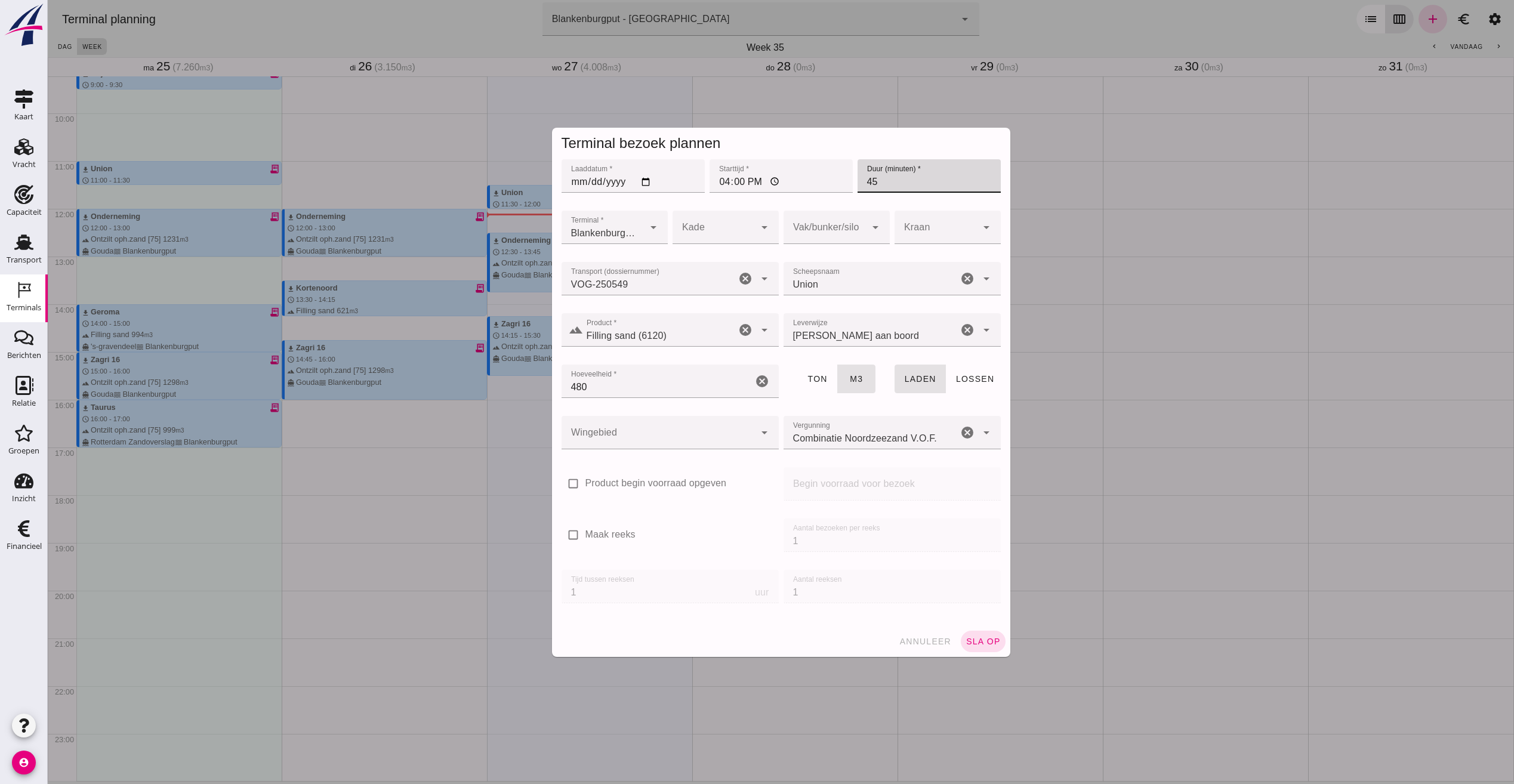
type input "45"
click at [818, 224] on div at bounding box center [824, 227] width 82 height 33
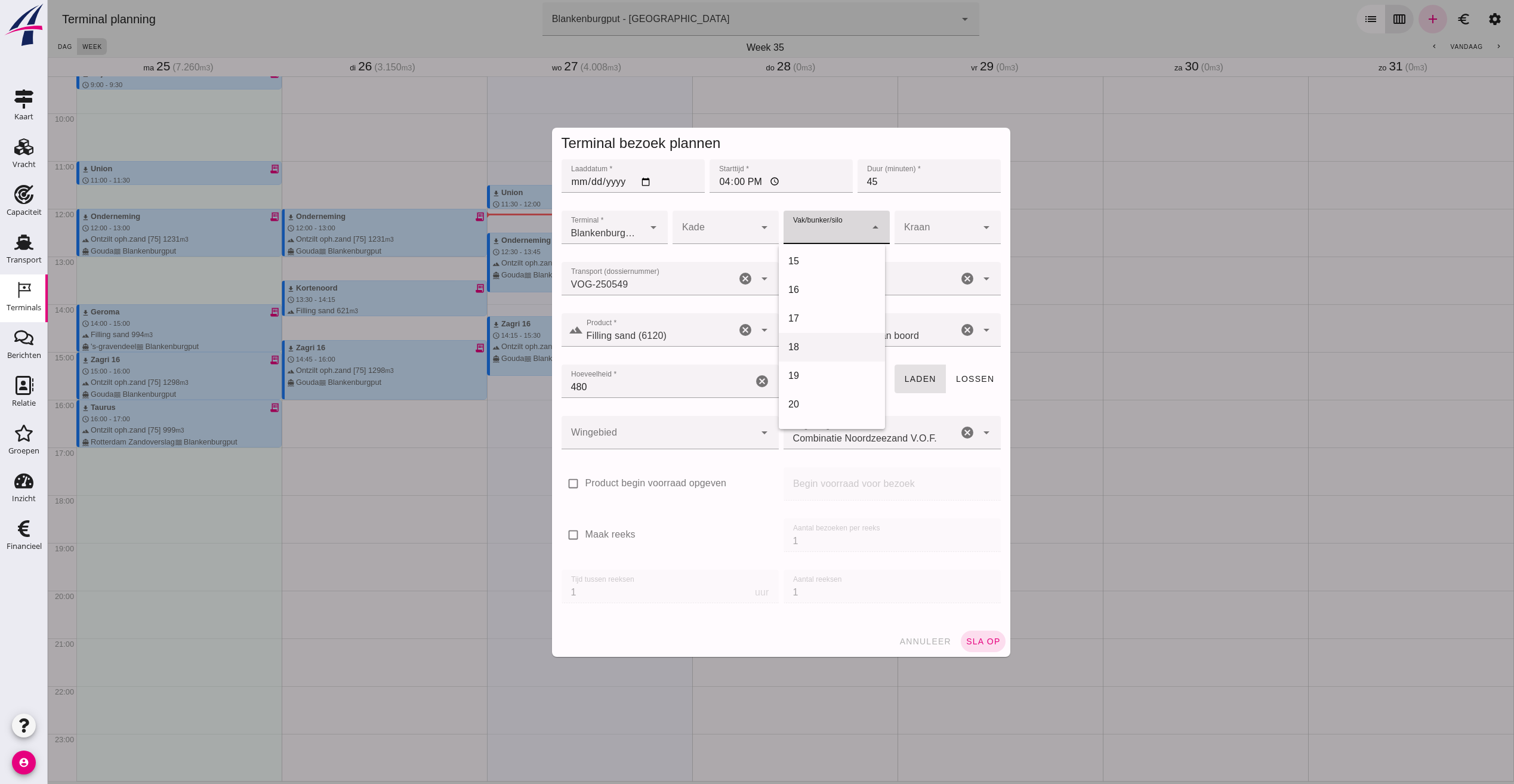
scroll to position [477, 0]
click at [812, 279] on div "18" at bounding box center [832, 272] width 87 height 14
type input "366"
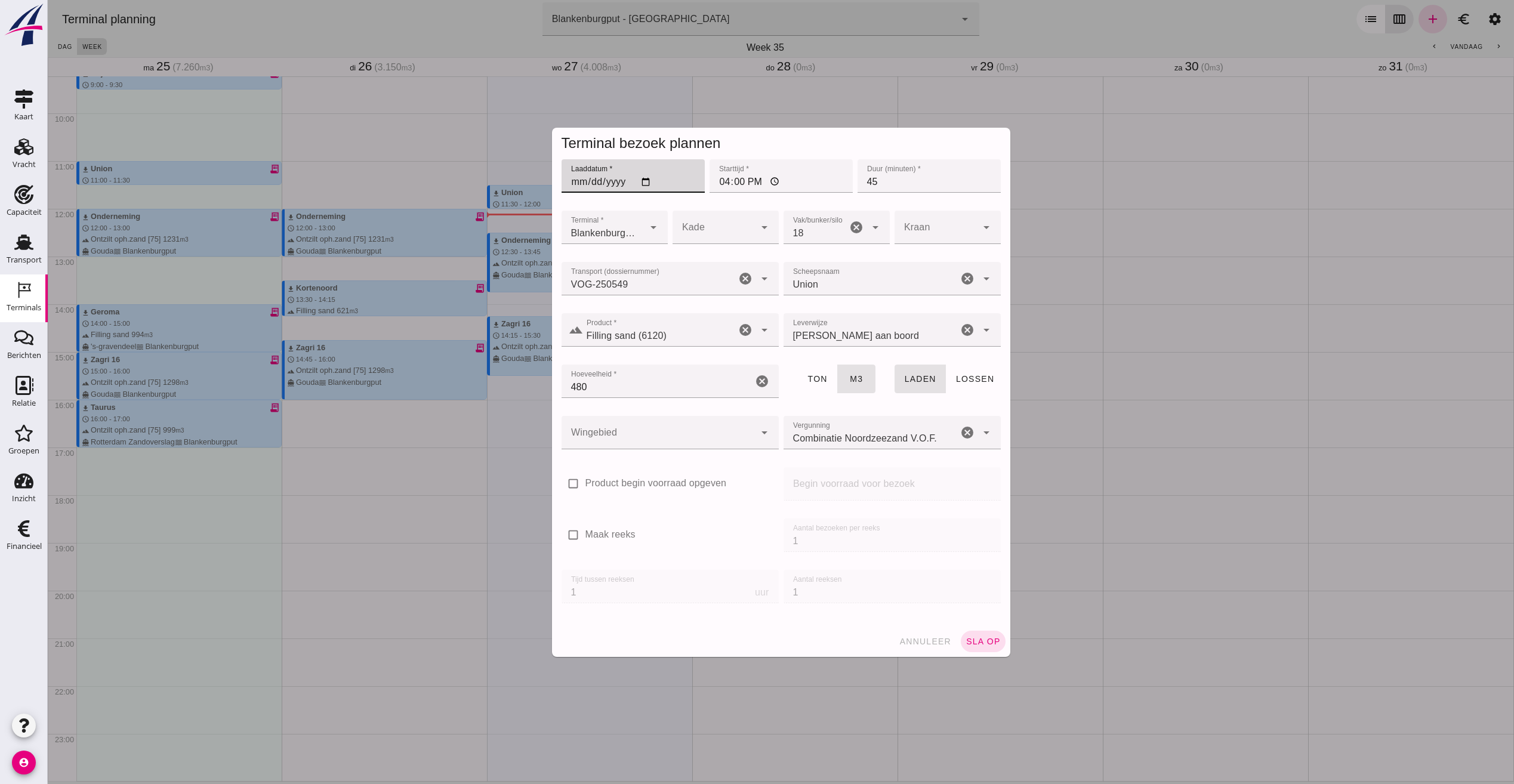
click at [586, 178] on input "Laaddatum *" at bounding box center [634, 176] width 143 height 33
click at [648, 181] on input "Laaddatum *" at bounding box center [634, 176] width 143 height 33
click at [643, 183] on input "Laaddatum *" at bounding box center [634, 176] width 143 height 33
type input "2025-08-28"
click at [596, 423] on div at bounding box center [659, 432] width 194 height 33
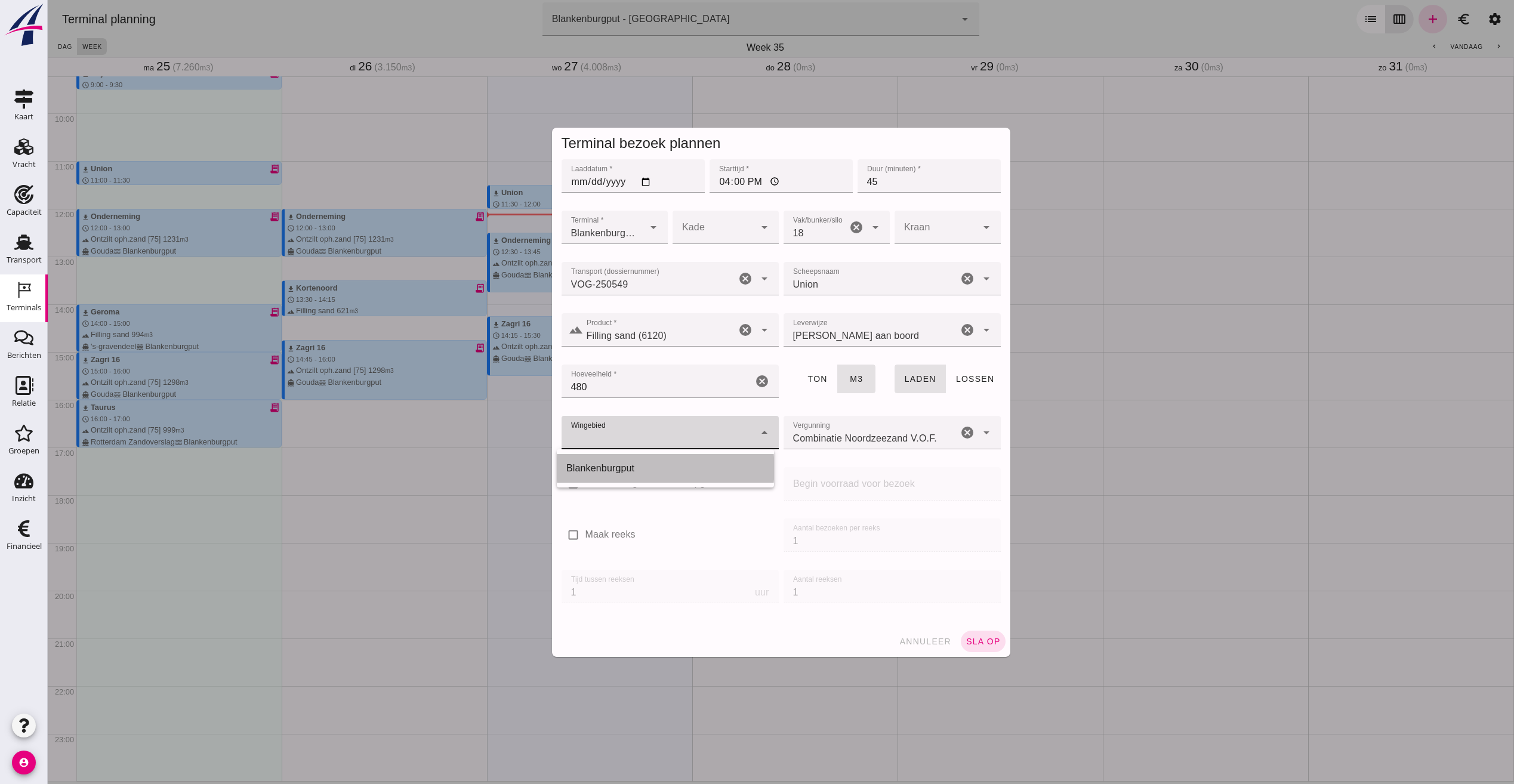
click at [598, 466] on div "Blankenburgput" at bounding box center [665, 468] width 198 height 14
type input "333"
click at [974, 637] on span "sla op" at bounding box center [983, 641] width 35 height 10
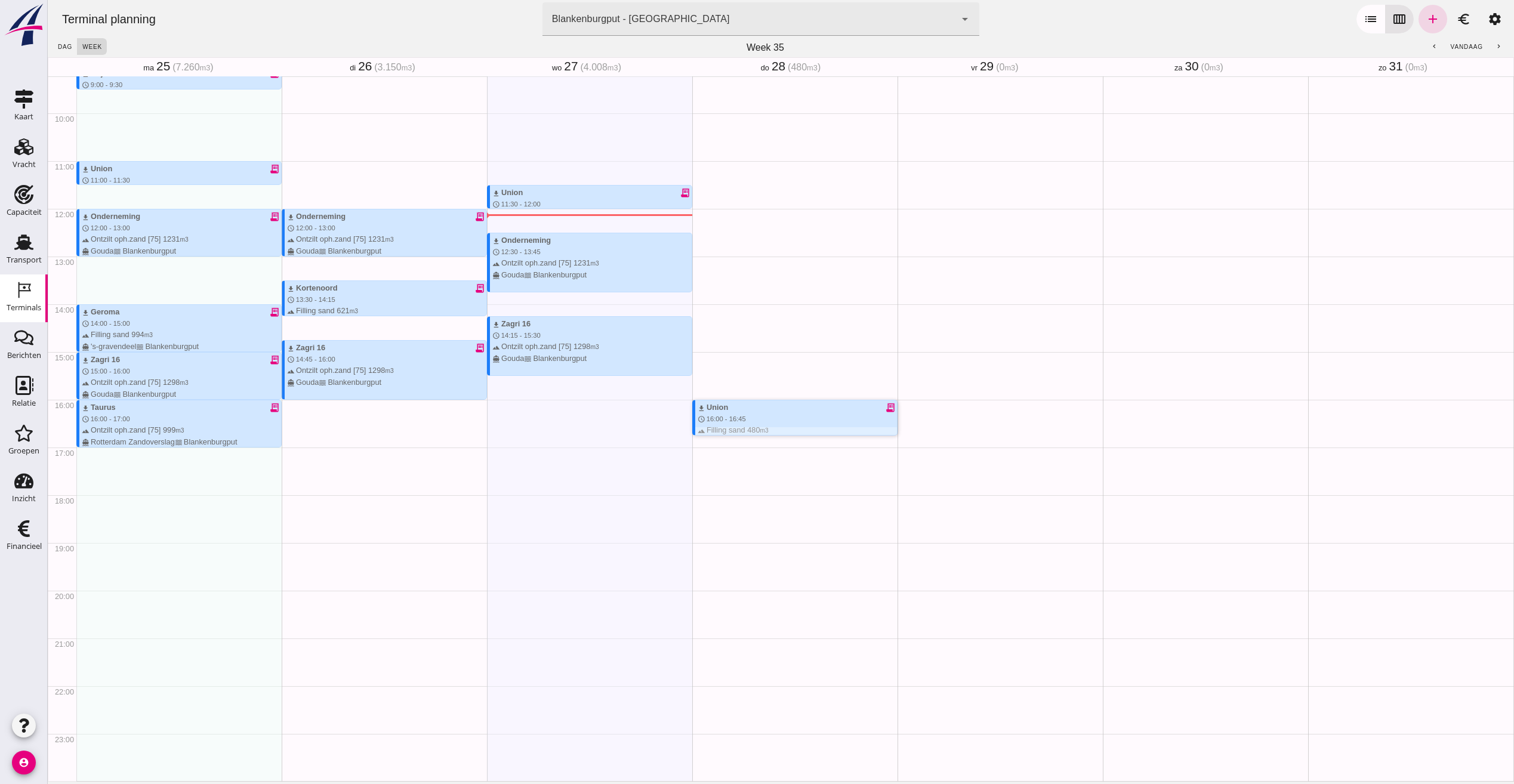
click at [806, 422] on div "download Union receipt_long schedule 16:00 - 16:45 terrain Filling sand 480 m3 …" at bounding box center [798, 424] width 200 height 46
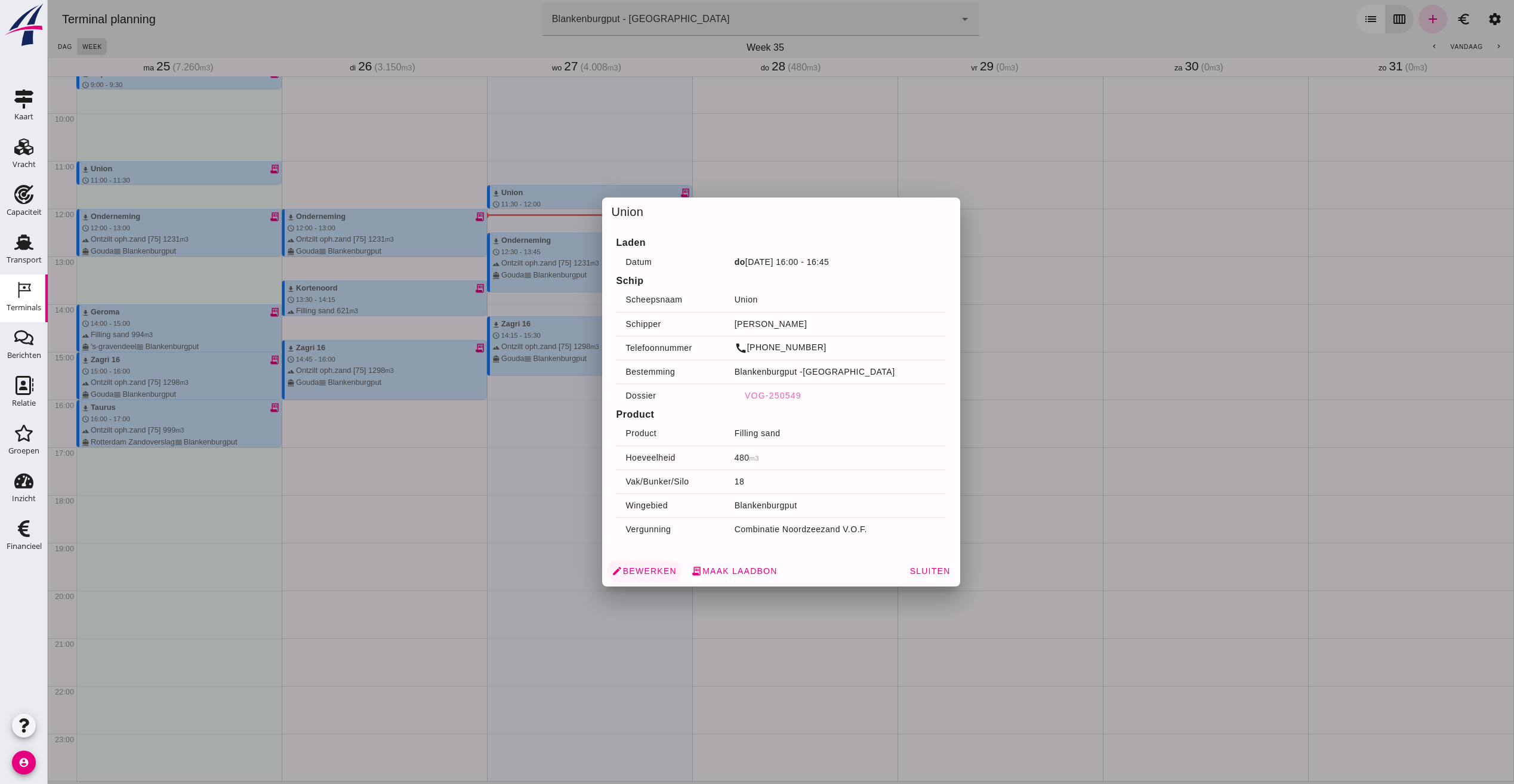
click at [638, 569] on span "edit Bewerken" at bounding box center [644, 570] width 65 height 11
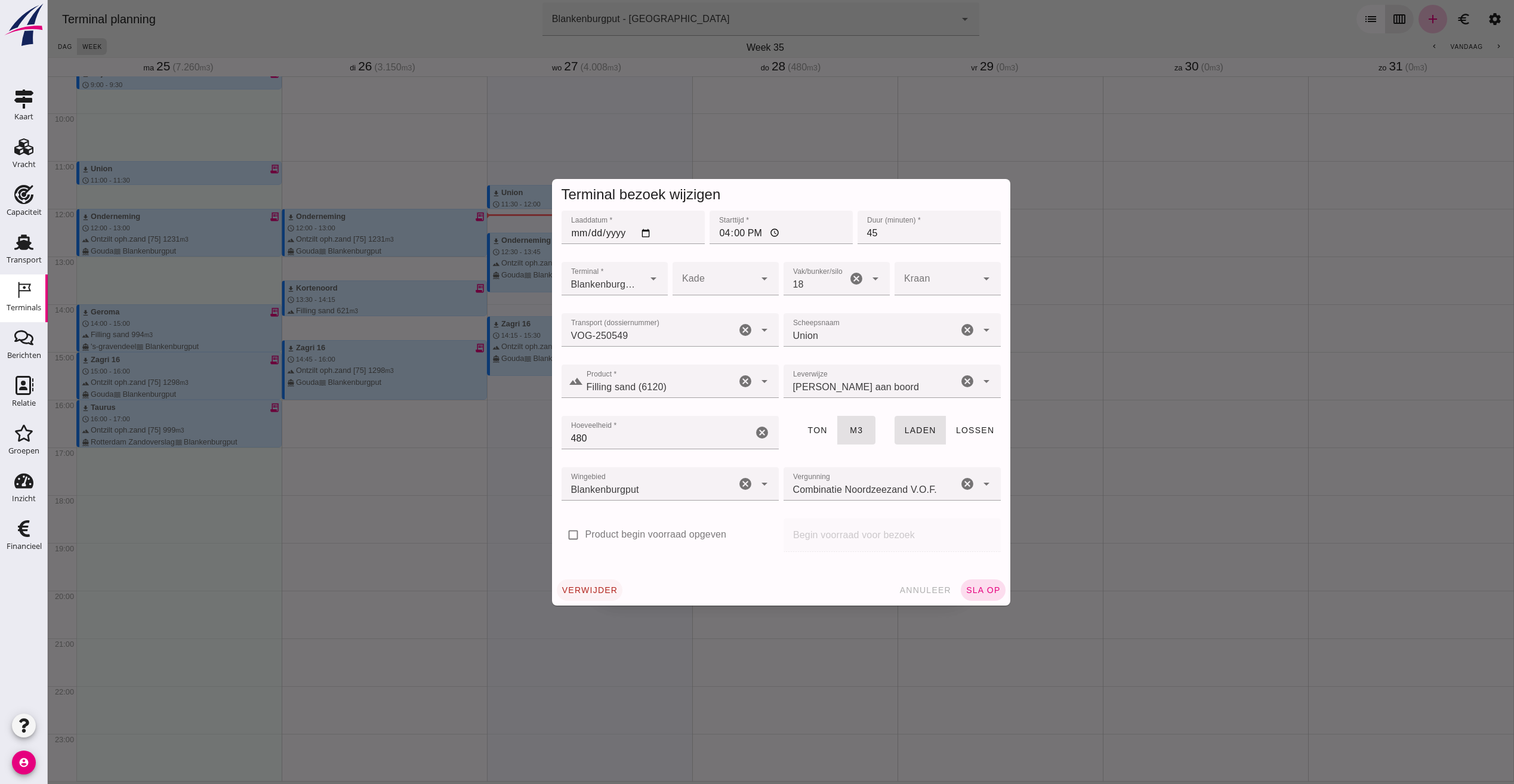
click at [591, 587] on span "verwijder" at bounding box center [590, 590] width 57 height 10
click at [640, 591] on span "bevestig" at bounding box center [651, 590] width 48 height 10
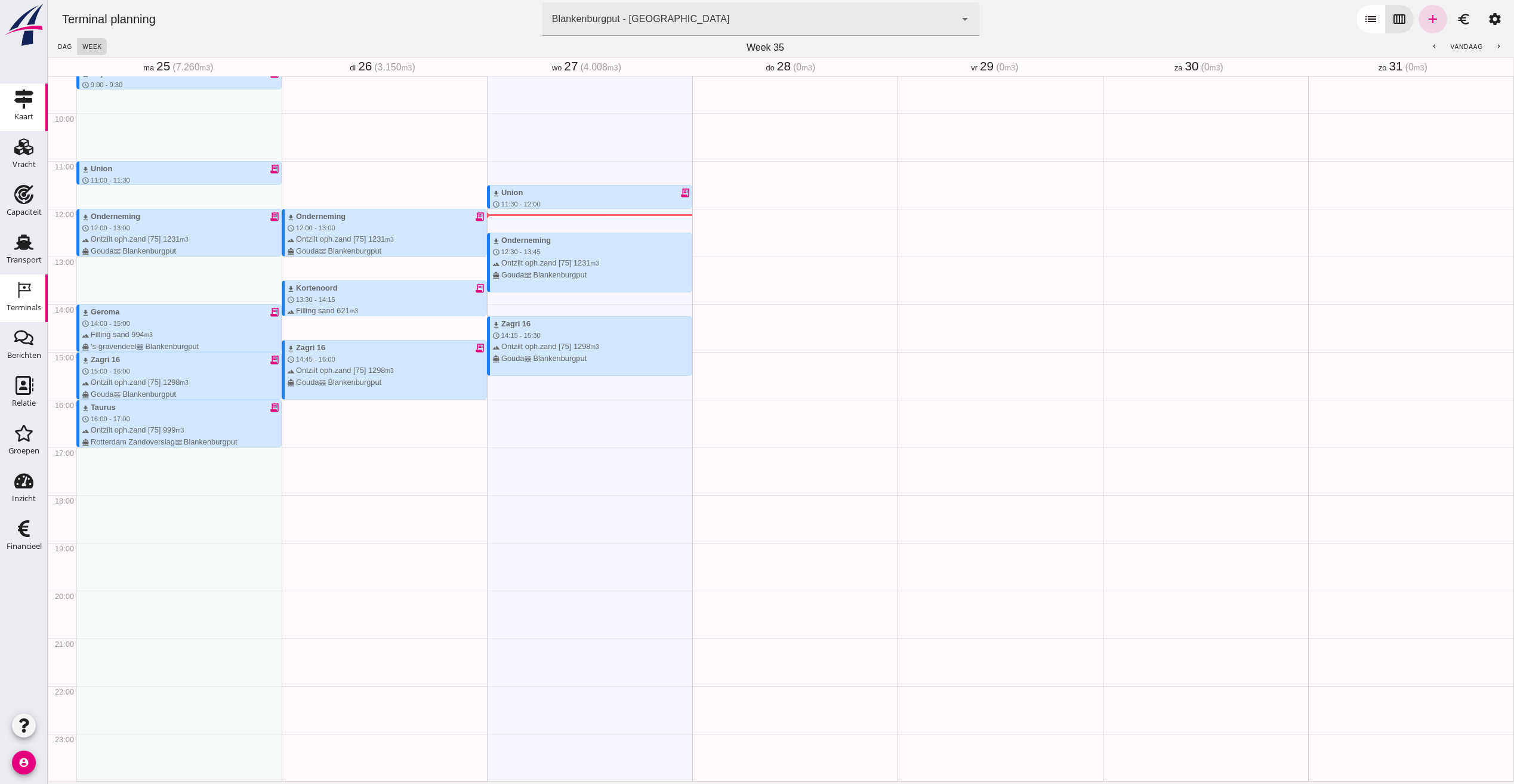
click at [28, 109] on div "Kaart" at bounding box center [24, 117] width 19 height 17
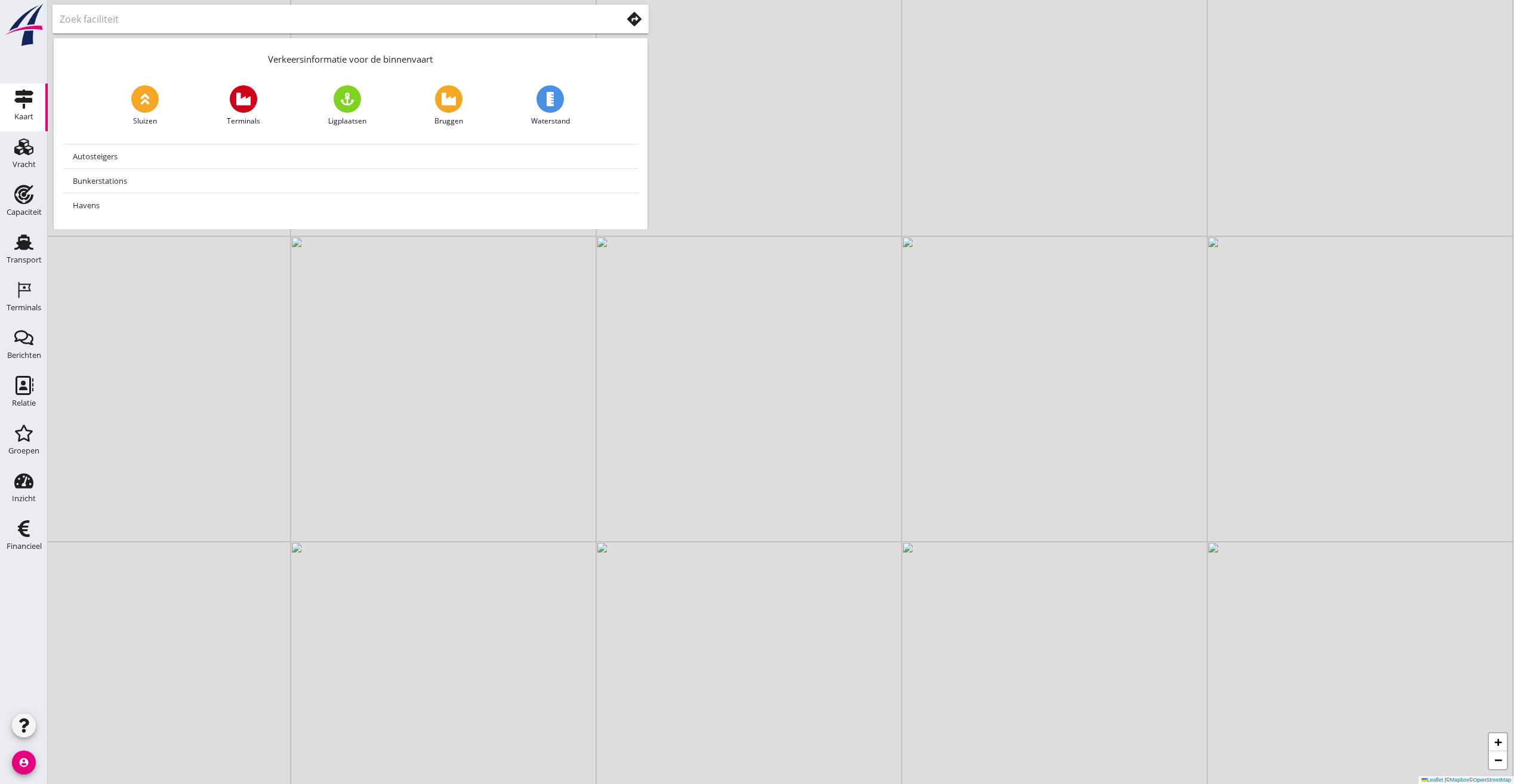
drag, startPoint x: 744, startPoint y: 364, endPoint x: 886, endPoint y: 594, distance: 270.3
click at [886, 594] on div "+ − Leaflet | © Mapbox © OpenStreetMap" at bounding box center [781, 392] width 1466 height 784
drag, startPoint x: 813, startPoint y: 286, endPoint x: 1351, endPoint y: 235, distance: 540.4
click at [1351, 235] on div "+ − Leaflet | © Mapbox © OpenStreetMap" at bounding box center [781, 392] width 1466 height 784
click at [352, 100] on use at bounding box center [347, 98] width 14 height 13
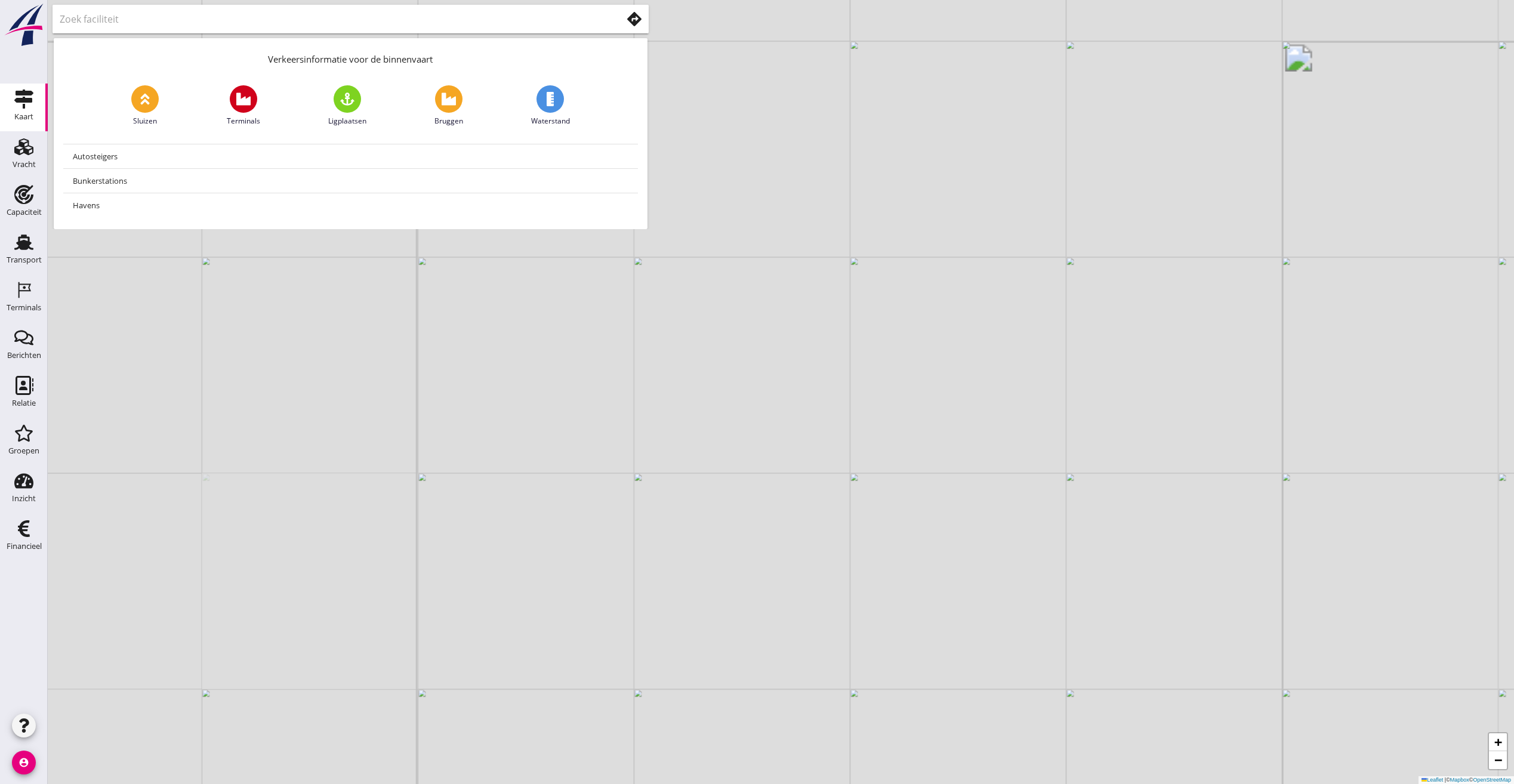
type input "Ligplaatsen"
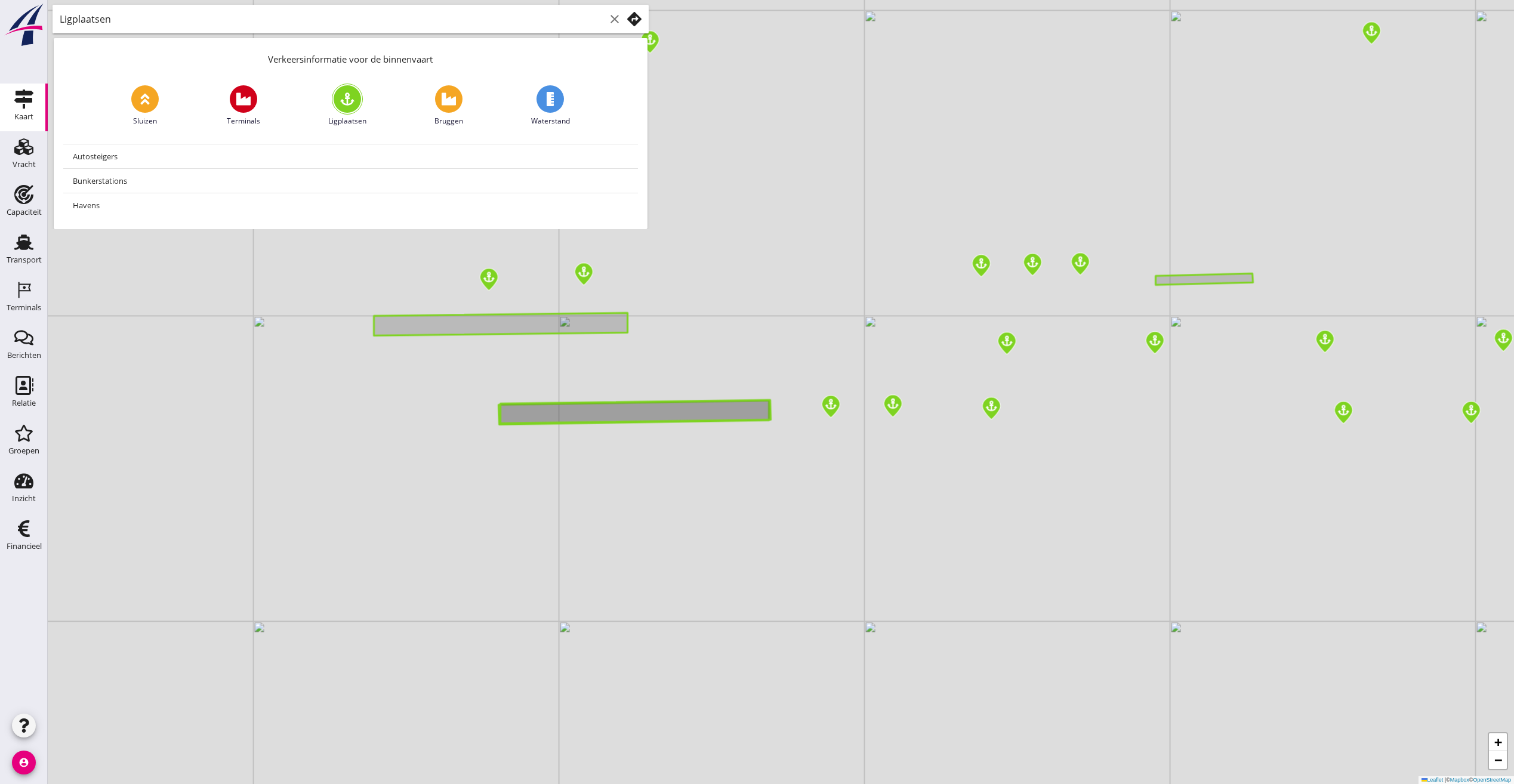
drag, startPoint x: 671, startPoint y: 439, endPoint x: 824, endPoint y: 449, distance: 153.3
click at [824, 449] on div "+ − Leaflet | © Mapbox © OpenStreetMap" at bounding box center [781, 392] width 1466 height 784
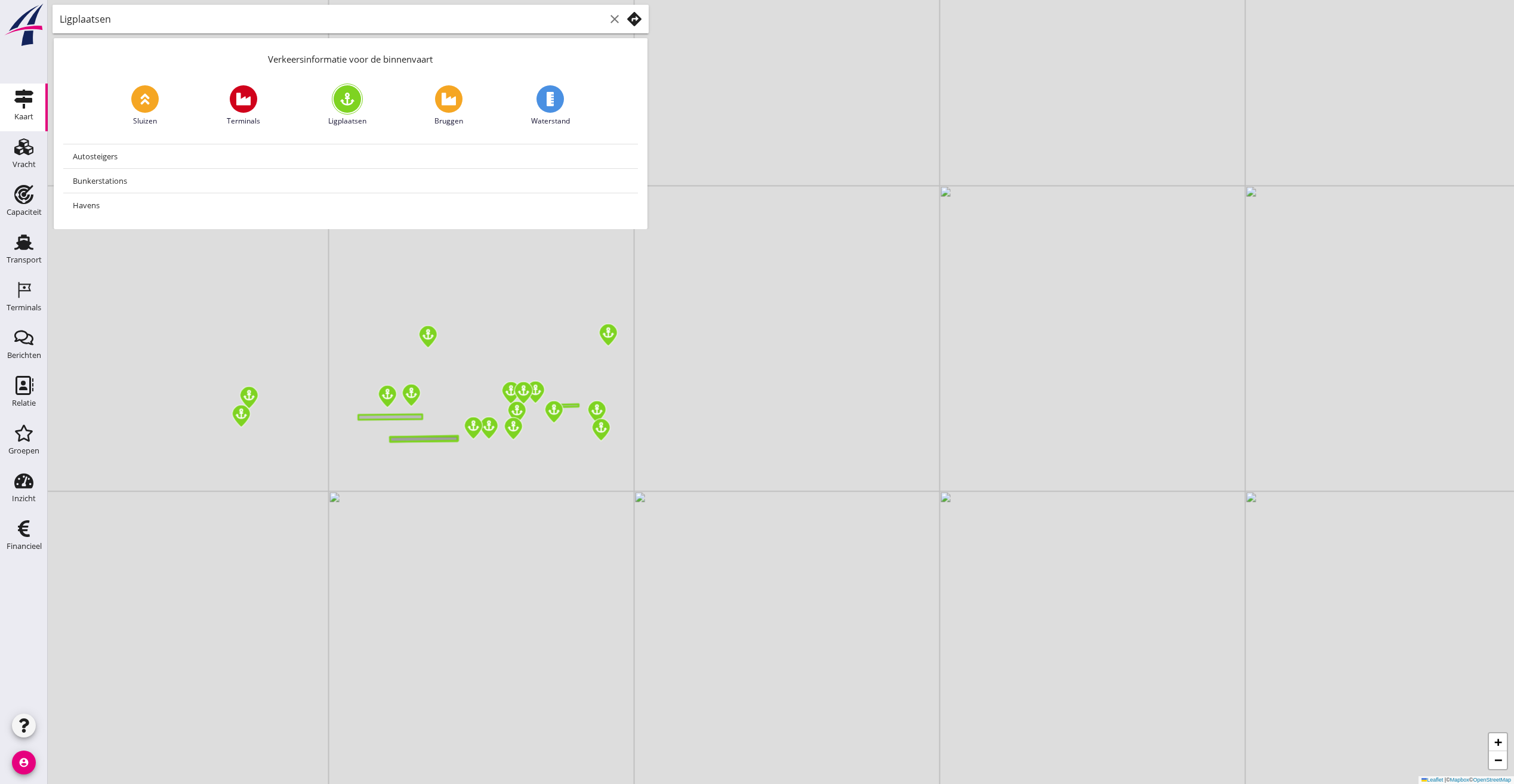
drag, startPoint x: 789, startPoint y: 372, endPoint x: 1118, endPoint y: 322, distance: 332.8
click at [1118, 322] on div "+ − Leaflet | © Mapbox © OpenStreetMap" at bounding box center [781, 392] width 1466 height 784
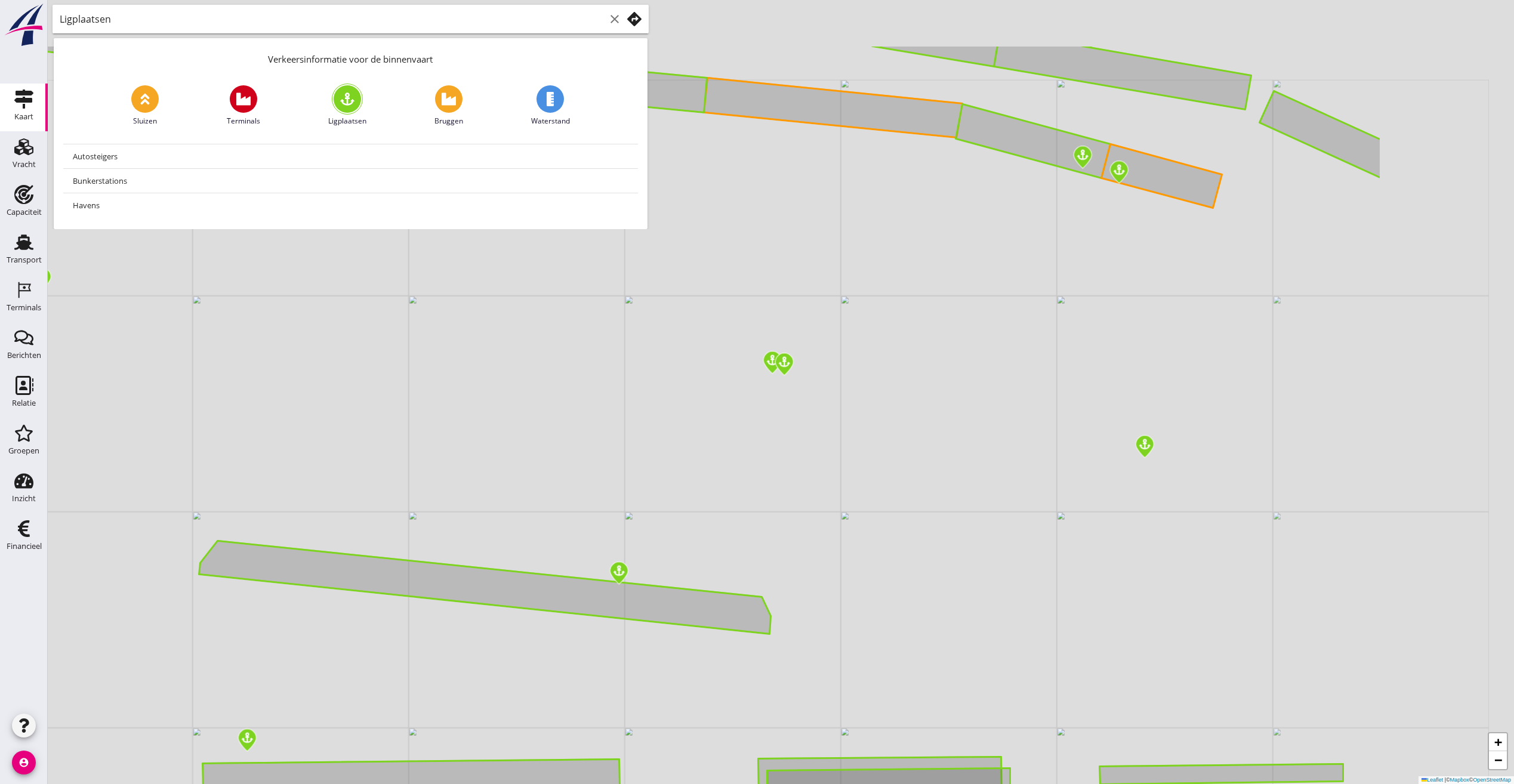
drag, startPoint x: 1384, startPoint y: 174, endPoint x: 1100, endPoint y: 305, distance: 312.8
click at [1100, 305] on div "+ − Leaflet | © Mapbox © OpenStreetMap" at bounding box center [781, 392] width 1466 height 784
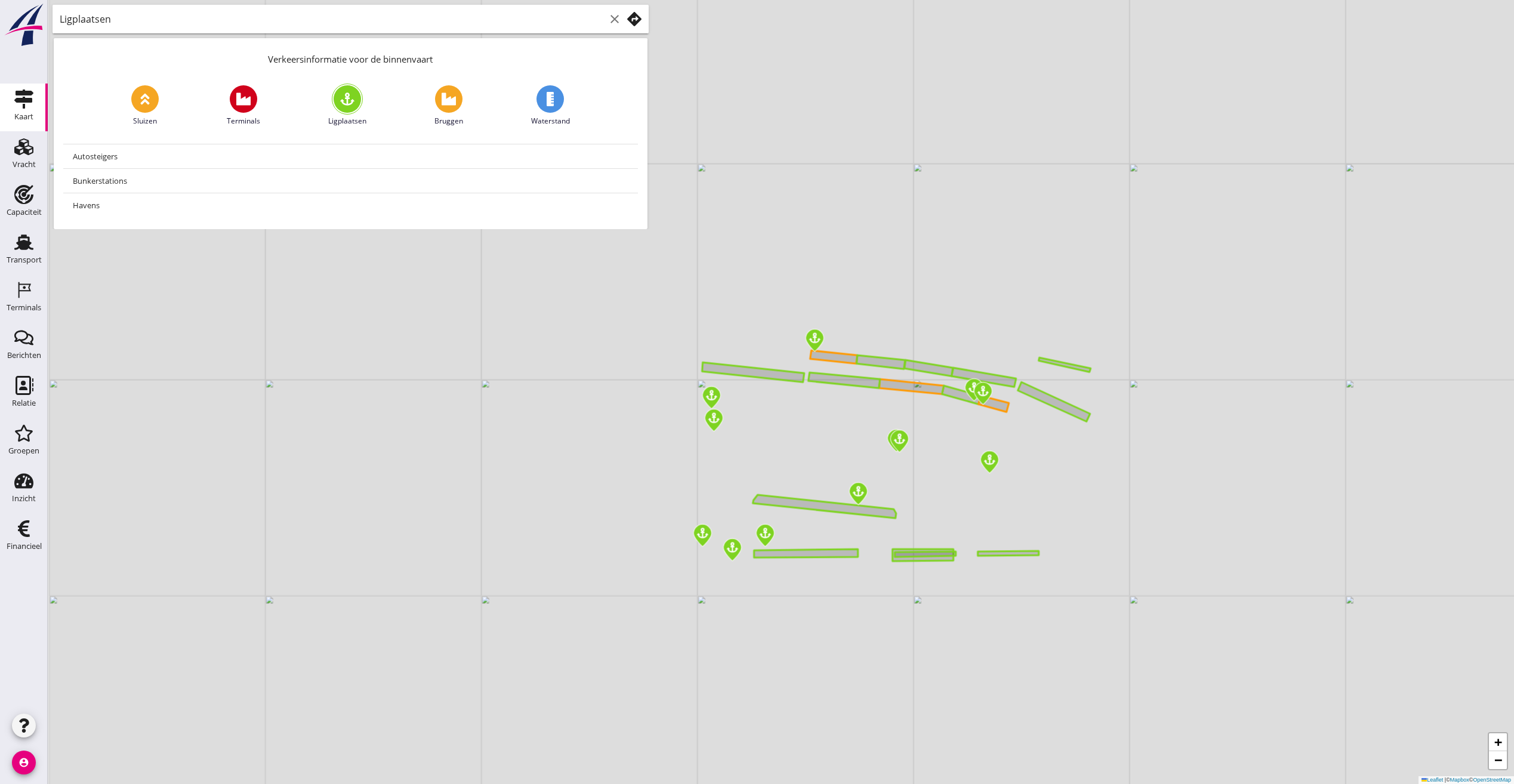
drag, startPoint x: 744, startPoint y: 594, endPoint x: 800, endPoint y: 590, distance: 56.1
click at [800, 590] on div "+ − Leaflet | © Mapbox © OpenStreetMap" at bounding box center [781, 392] width 1466 height 784
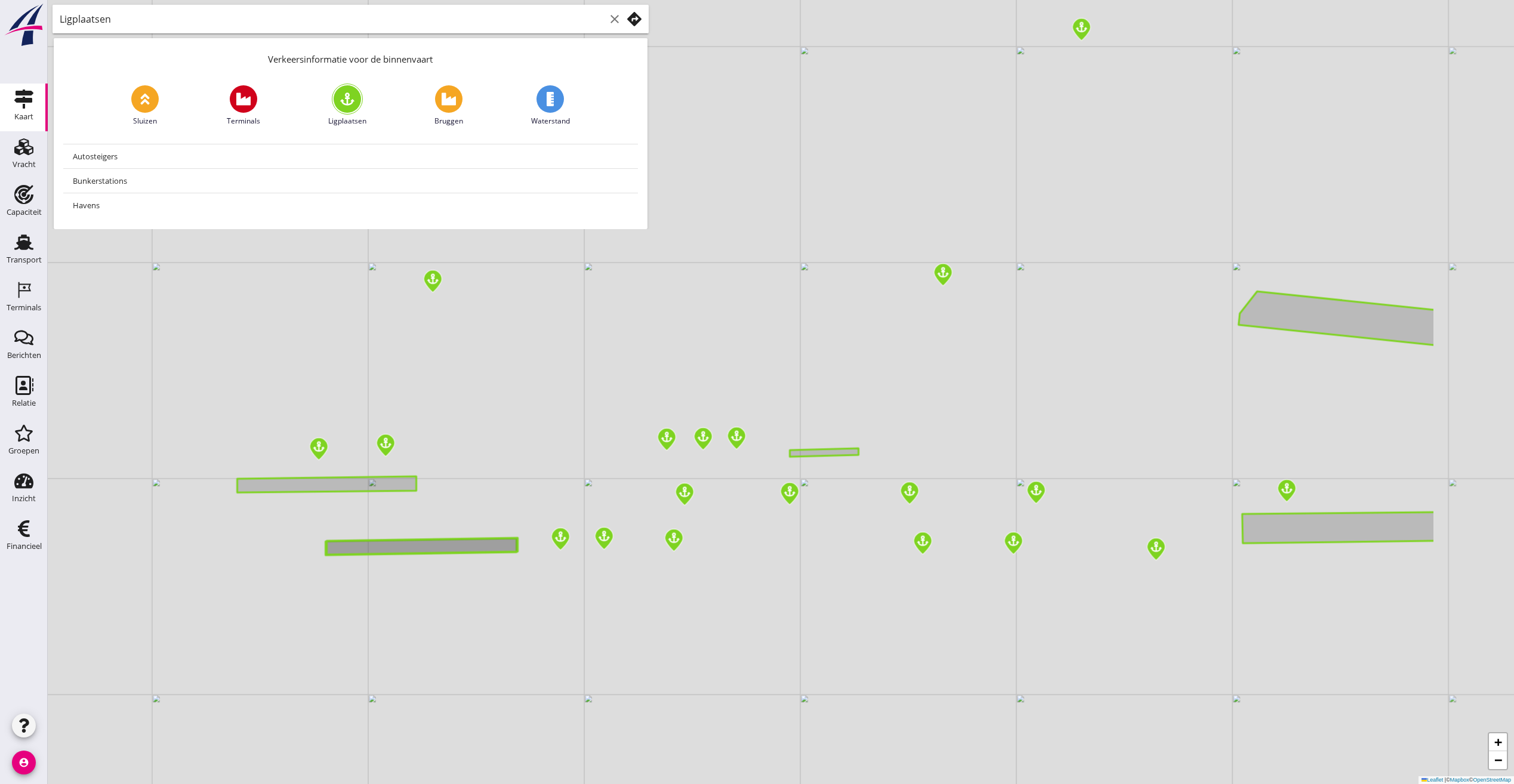
drag, startPoint x: 695, startPoint y: 468, endPoint x: 479, endPoint y: 505, distance: 219.1
click at [484, 511] on div "+ − Leaflet | © Mapbox © OpenStreetMap" at bounding box center [781, 392] width 1466 height 784
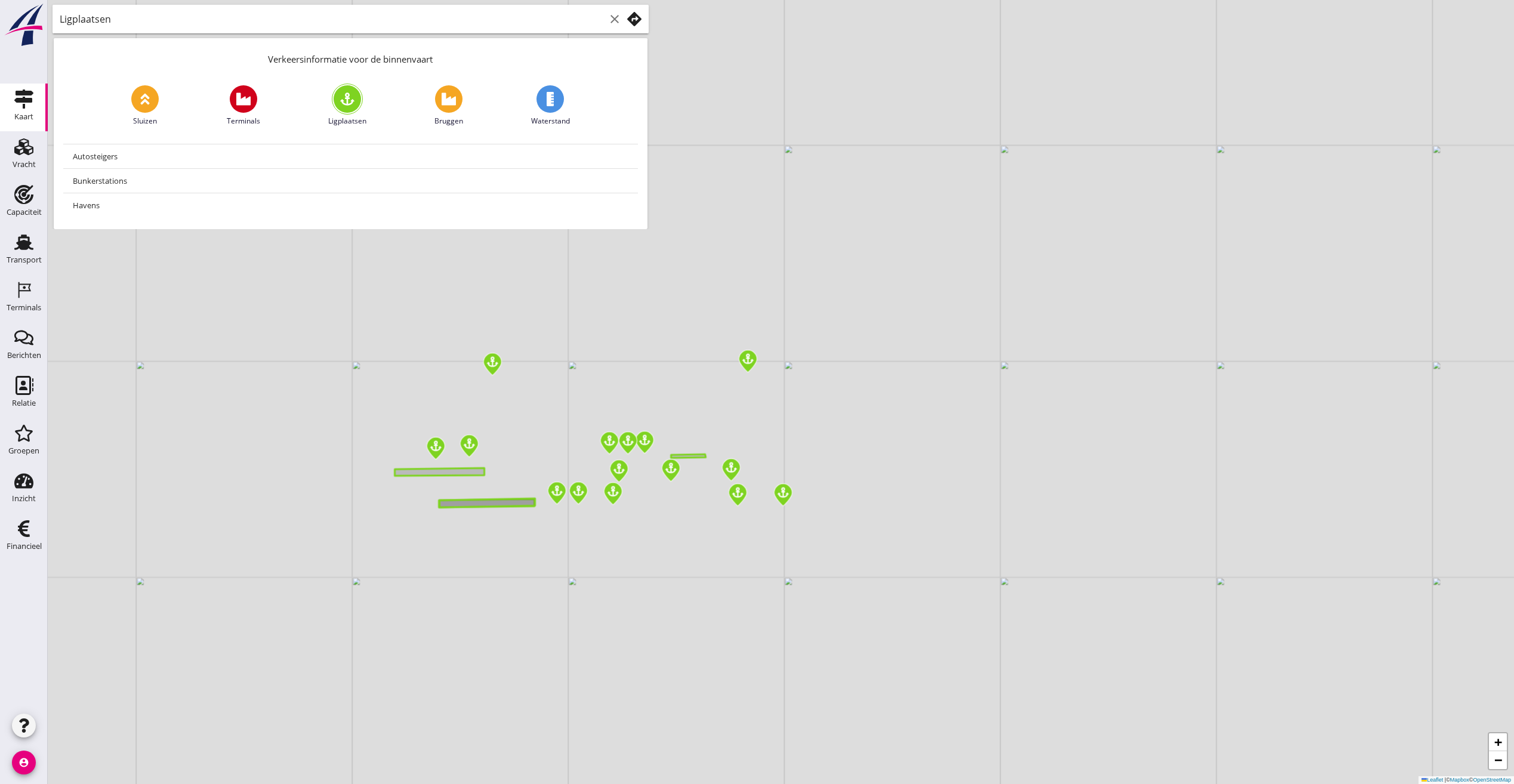
drag, startPoint x: 523, startPoint y: 454, endPoint x: 860, endPoint y: 351, distance: 352.4
click at [860, 351] on div "+ − Leaflet | © Mapbox © OpenStreetMap" at bounding box center [781, 392] width 1466 height 784
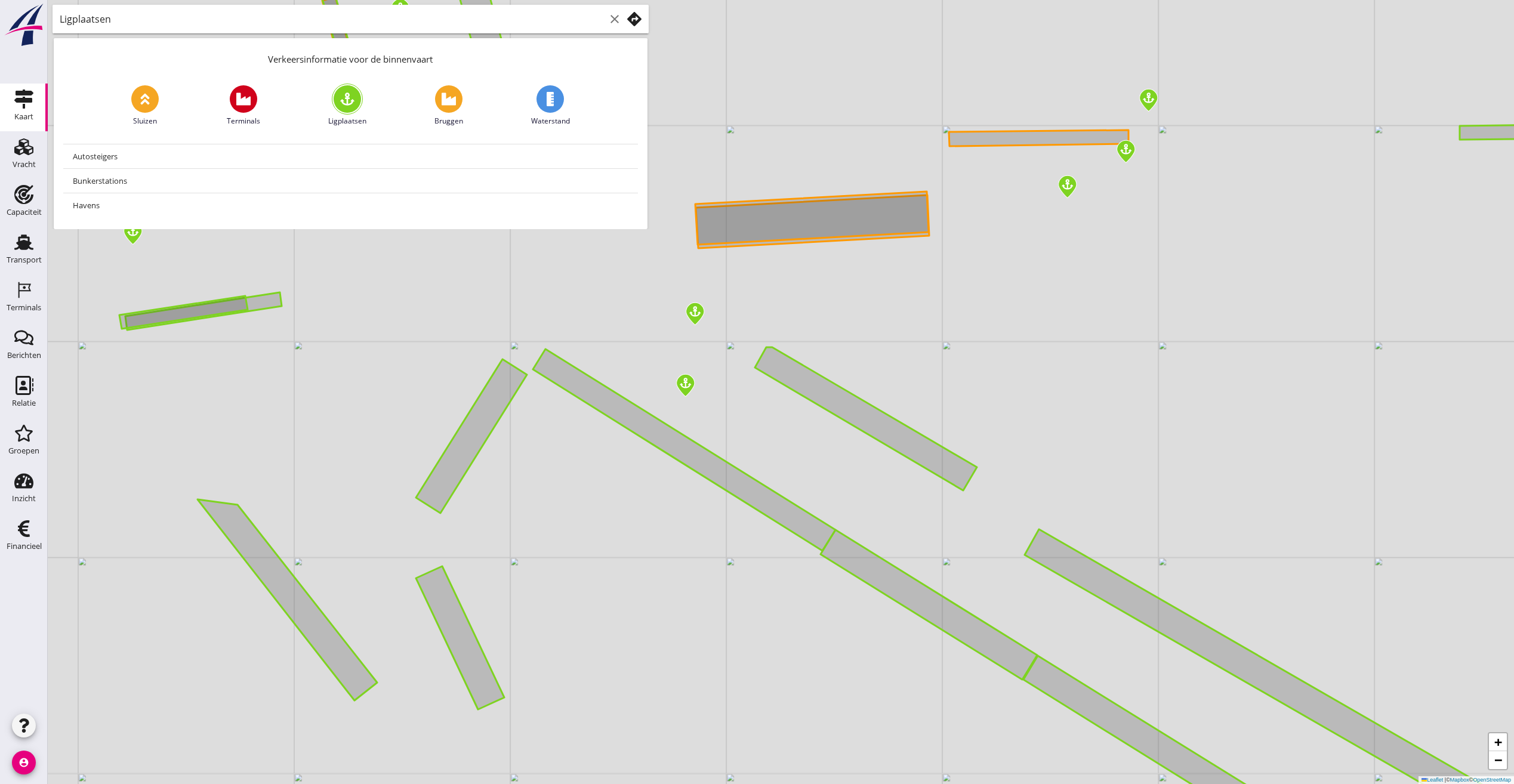
drag, startPoint x: 904, startPoint y: 321, endPoint x: 971, endPoint y: 375, distance: 86.1
click at [971, 375] on div "+ − Leaflet | © Mapbox © OpenStreetMap" at bounding box center [781, 392] width 1466 height 784
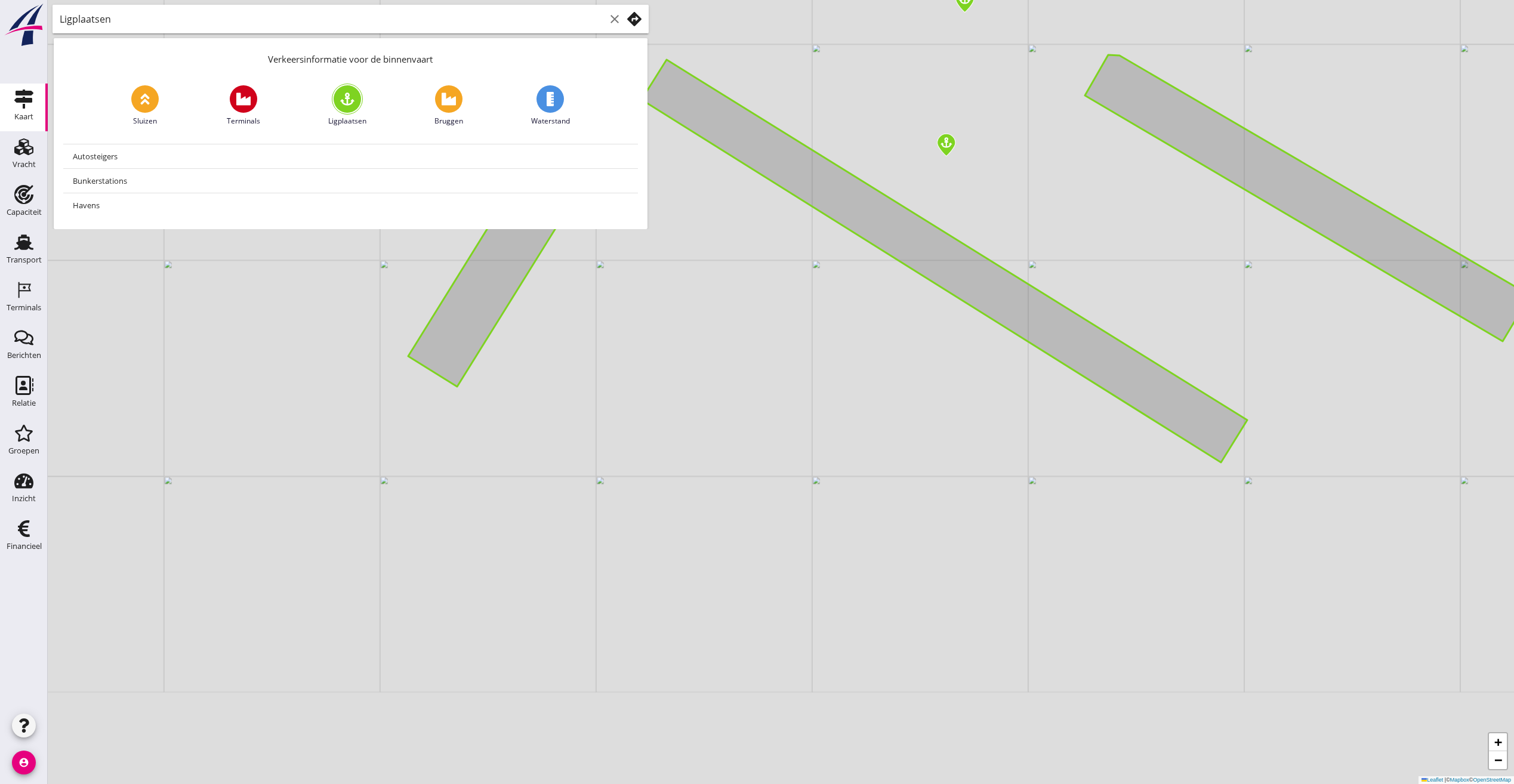
drag, startPoint x: 475, startPoint y: 505, endPoint x: 515, endPoint y: 287, distance: 221.6
click at [515, 287] on div "+ − Leaflet | © Mapbox © OpenStreetMap" at bounding box center [781, 392] width 1466 height 784
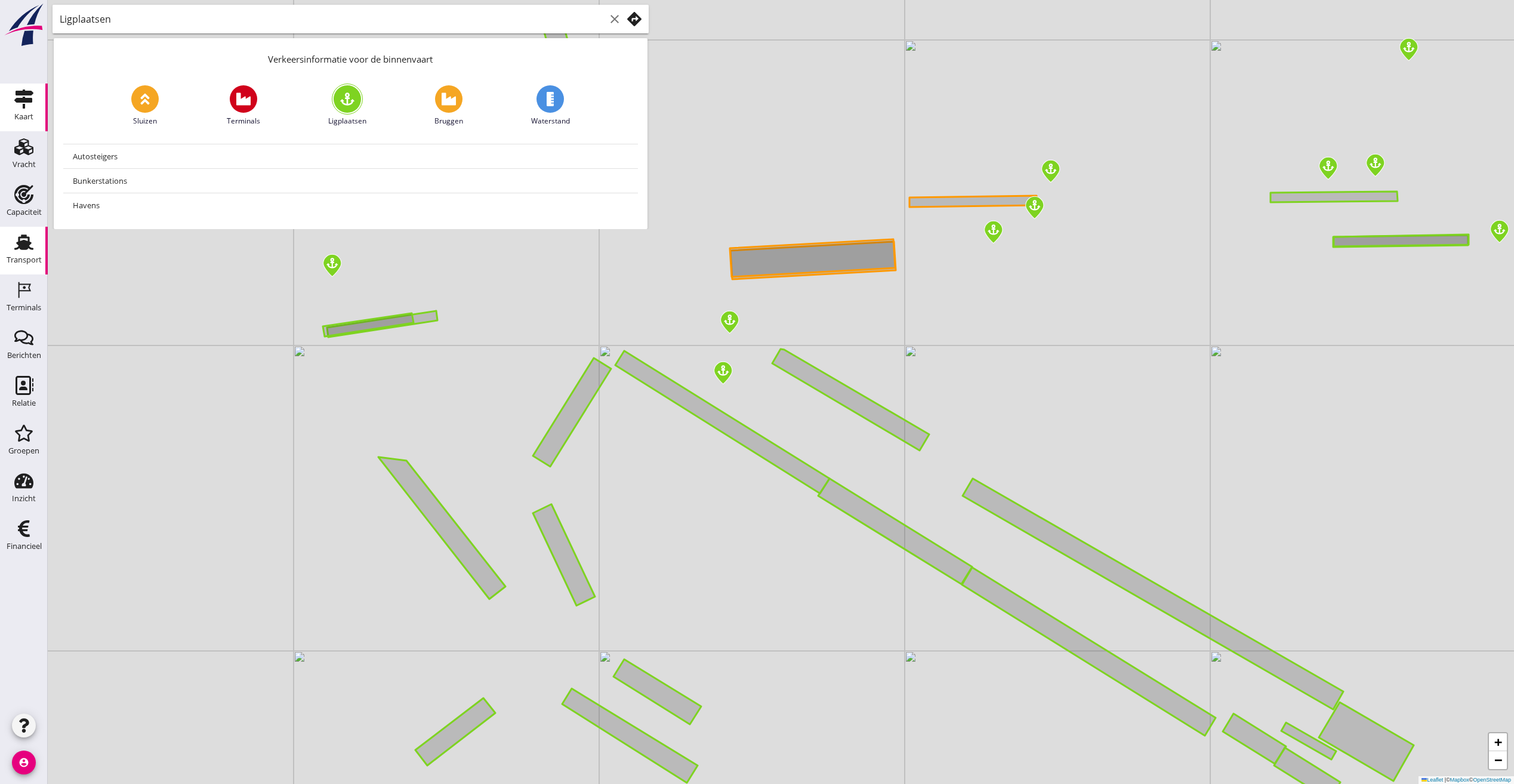
click at [19, 240] on use at bounding box center [24, 242] width 19 height 16
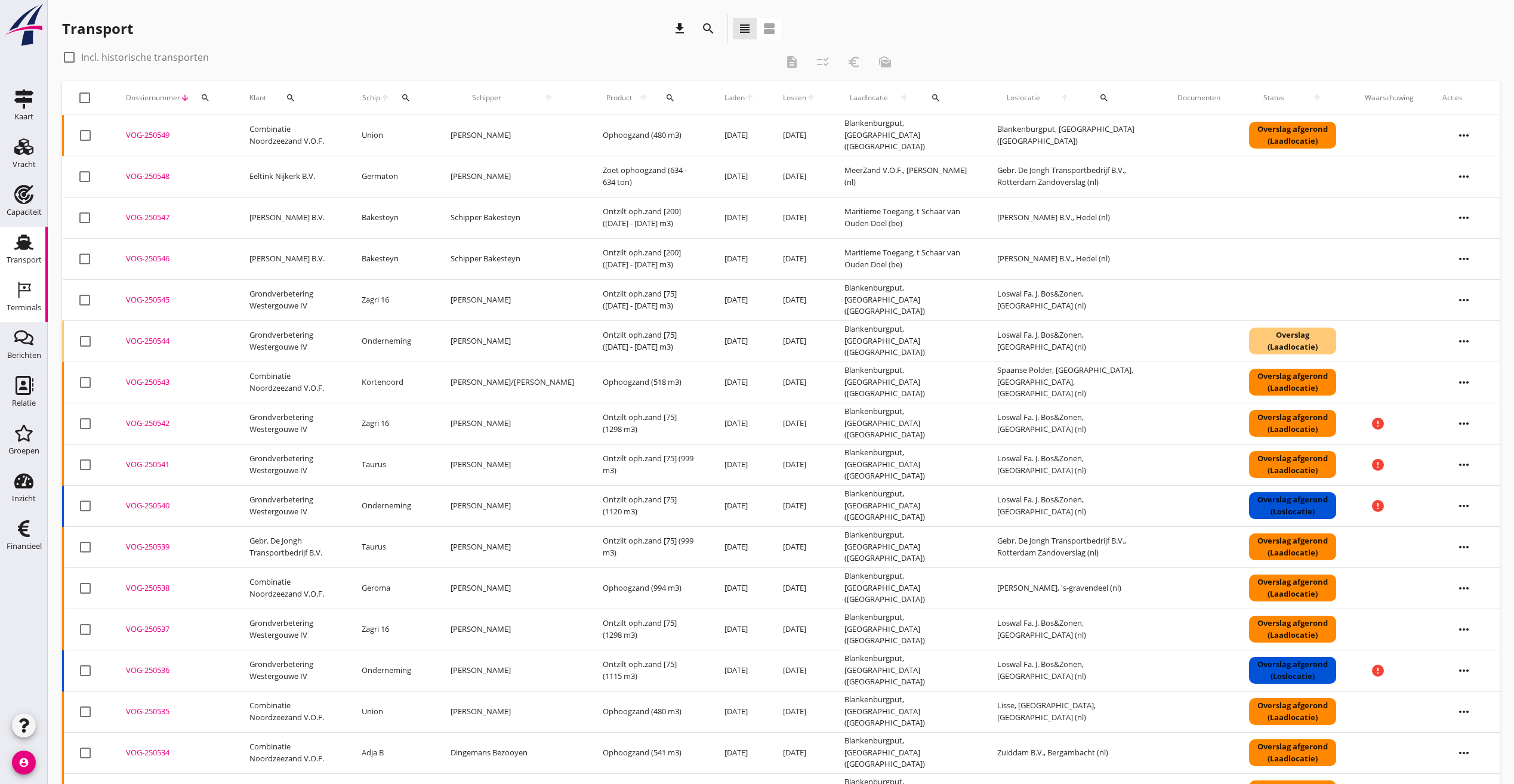
click at [30, 292] on icon "Terminals" at bounding box center [24, 290] width 19 height 19
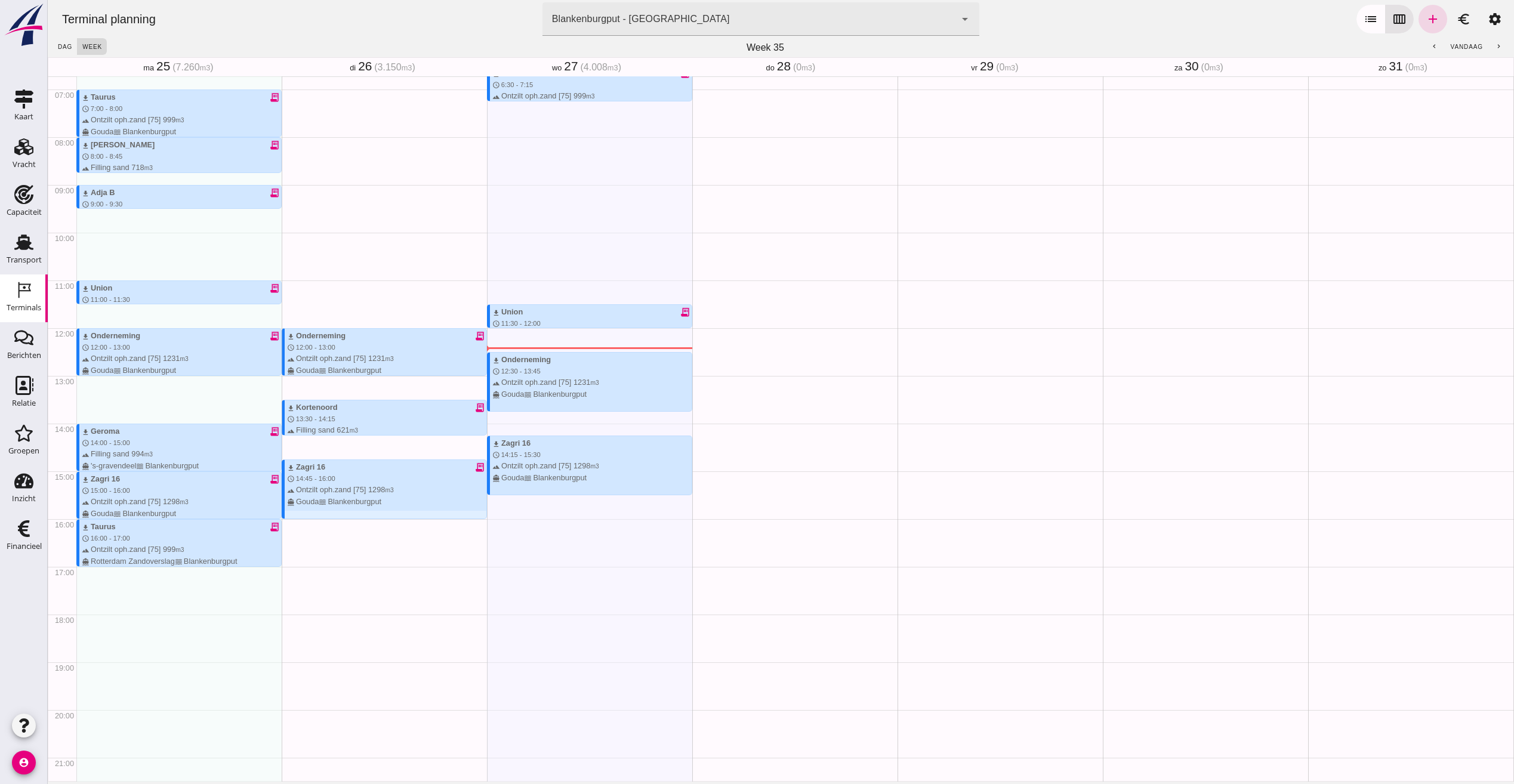
scroll to position [262, 0]
